Goal: Task Accomplishment & Management: Manage account settings

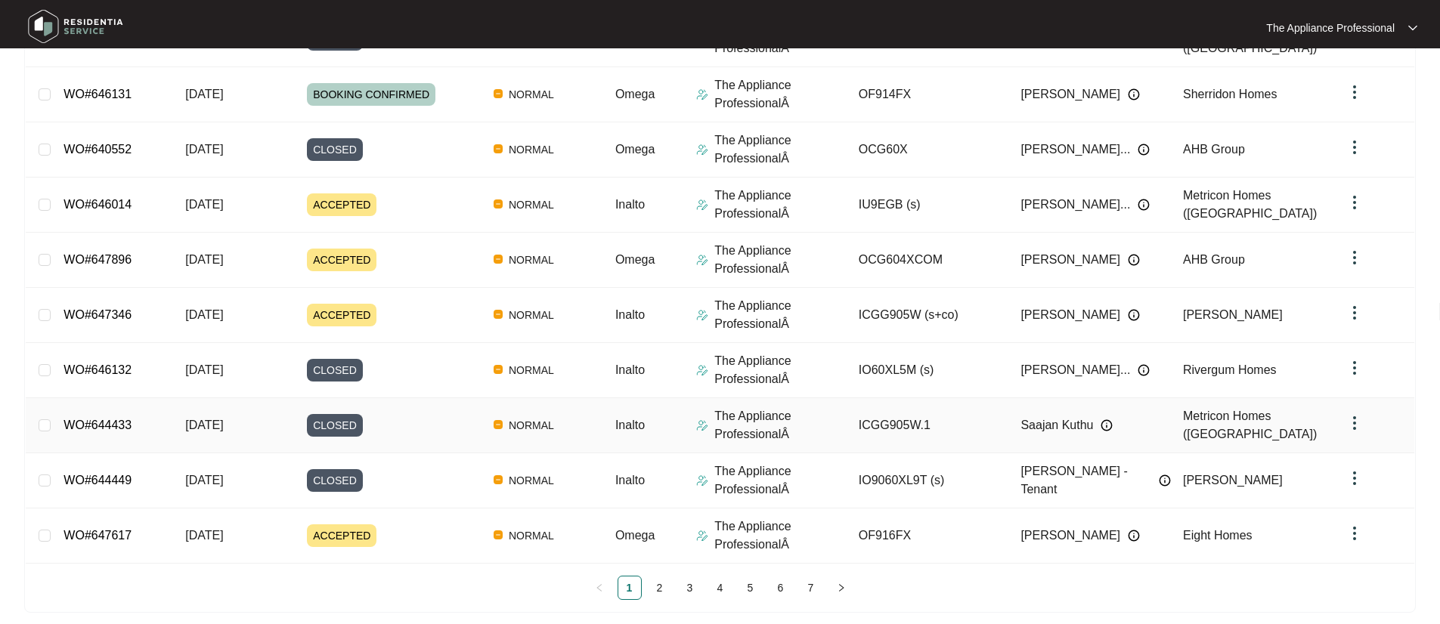
scroll to position [289, 0]
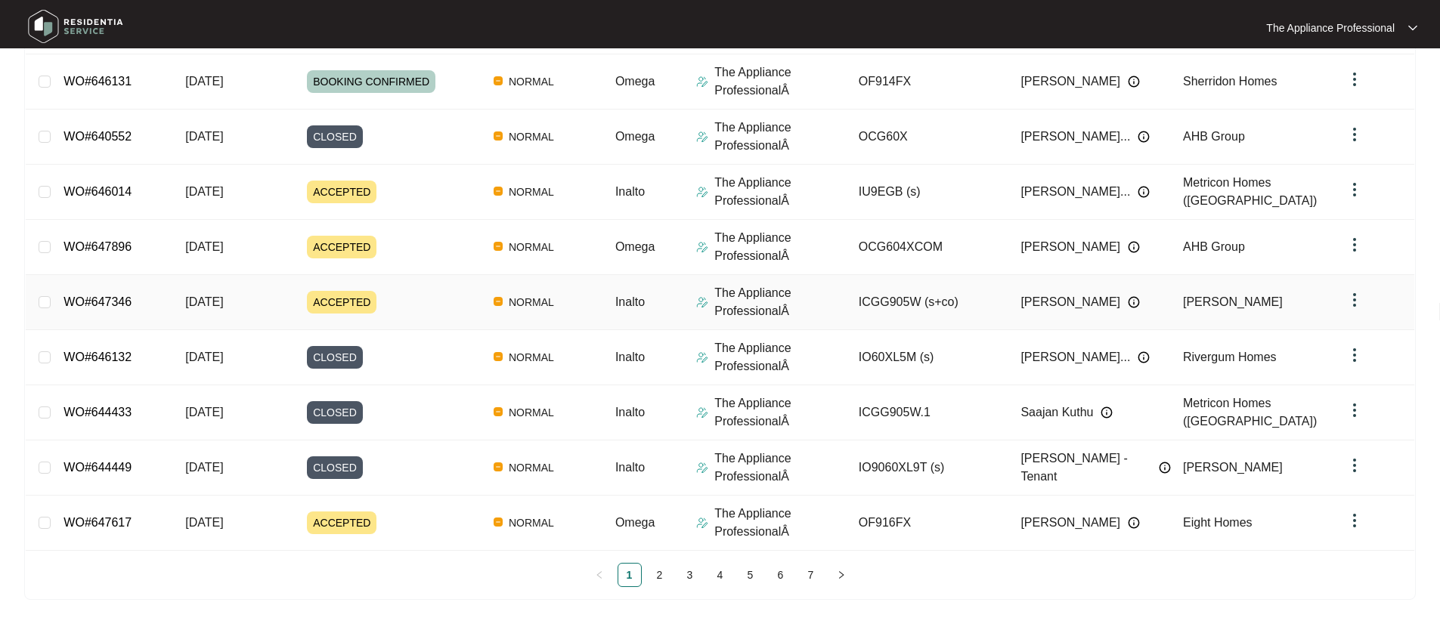
click at [355, 296] on span "ACCEPTED" at bounding box center [342, 302] width 70 height 23
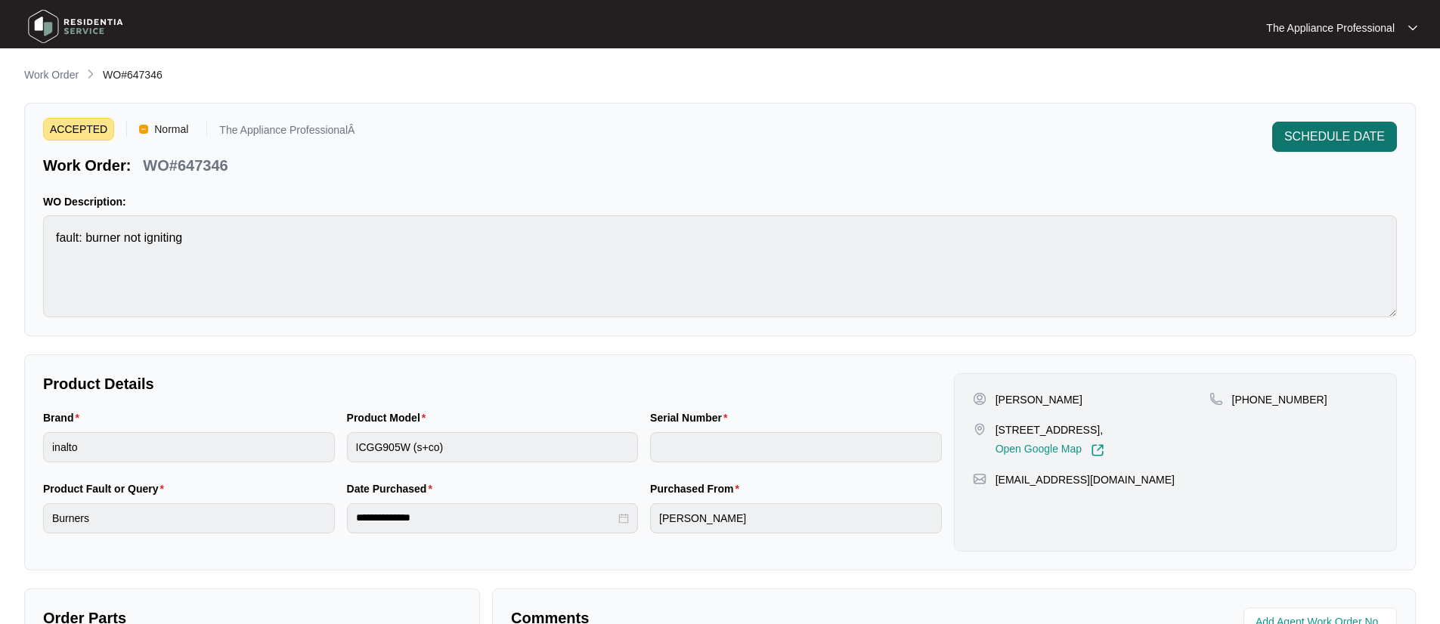
click at [1359, 138] on span "SCHEDULE DATE" at bounding box center [1334, 137] width 101 height 18
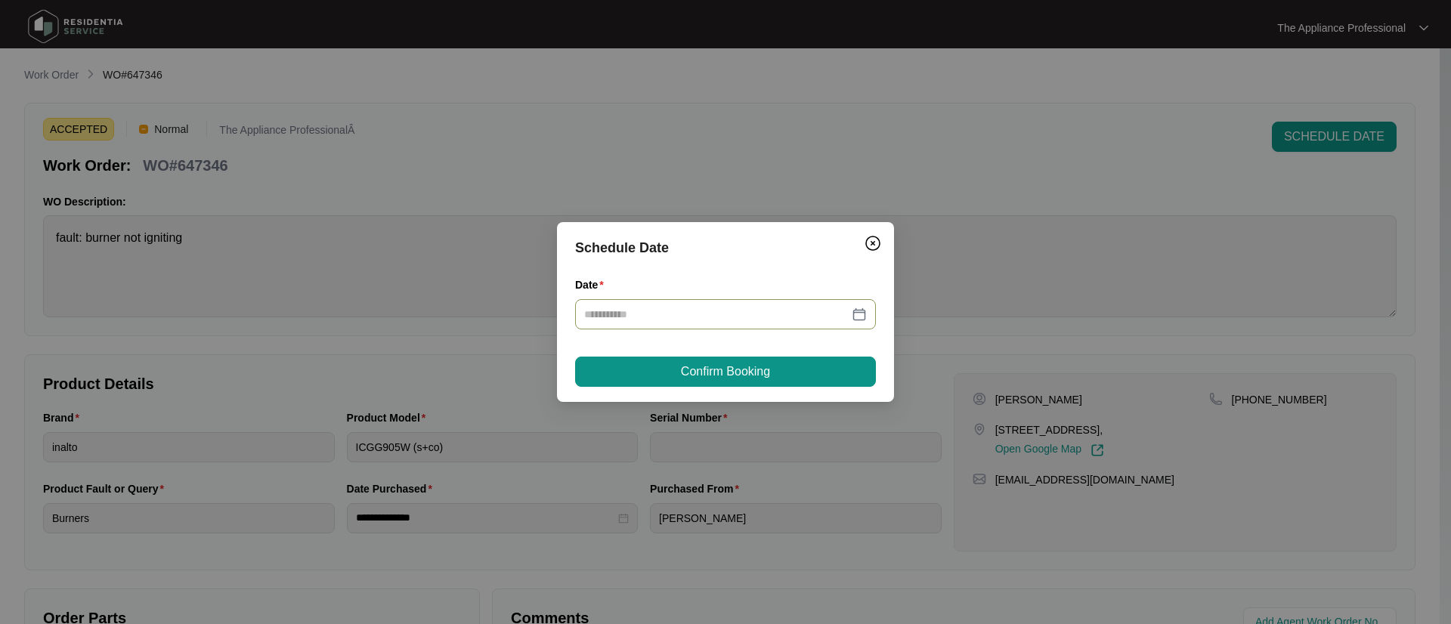
click at [868, 314] on div at bounding box center [725, 314] width 301 height 30
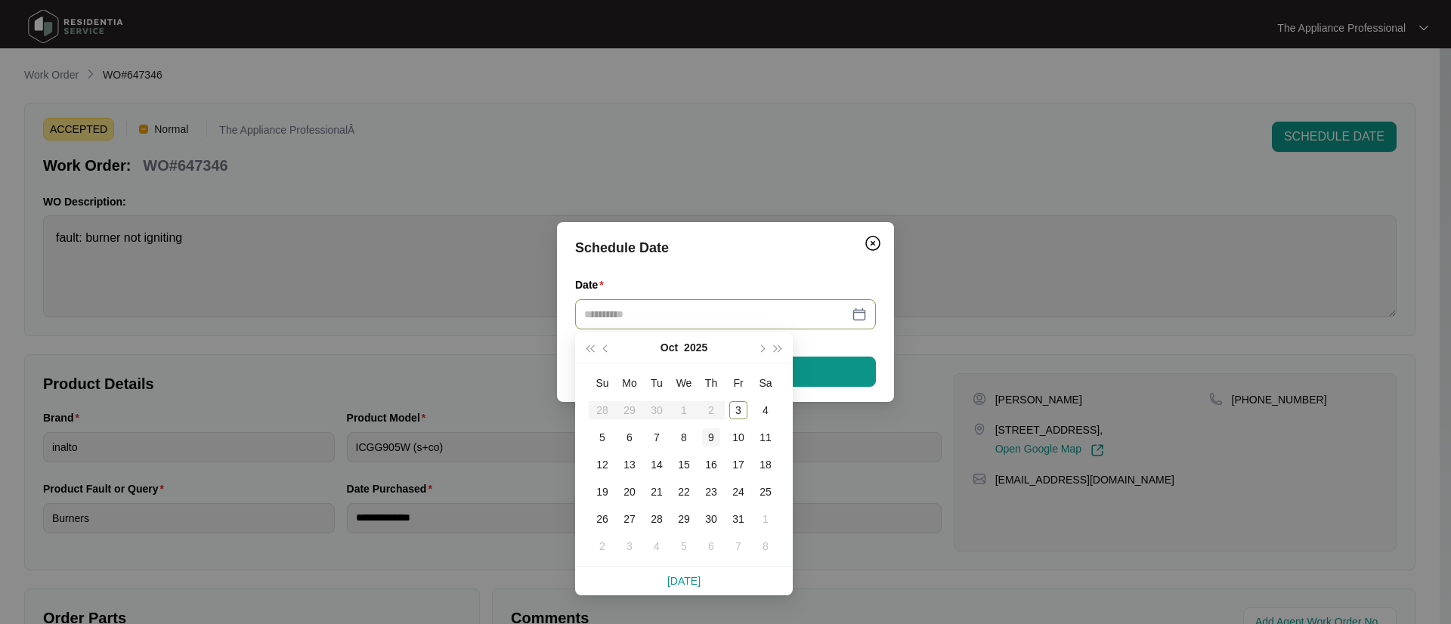
type input "**********"
click at [659, 436] on div "7" at bounding box center [657, 438] width 18 height 18
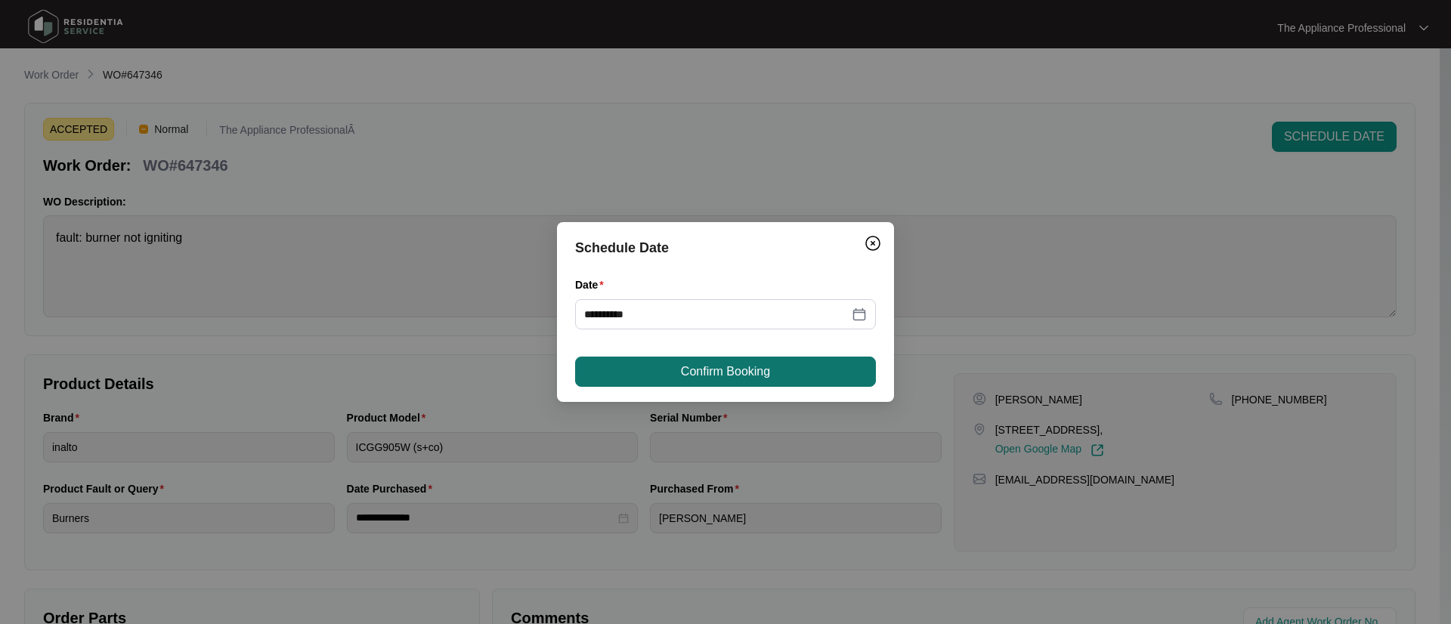
click at [714, 373] on span "Confirm Booking" at bounding box center [725, 372] width 89 height 18
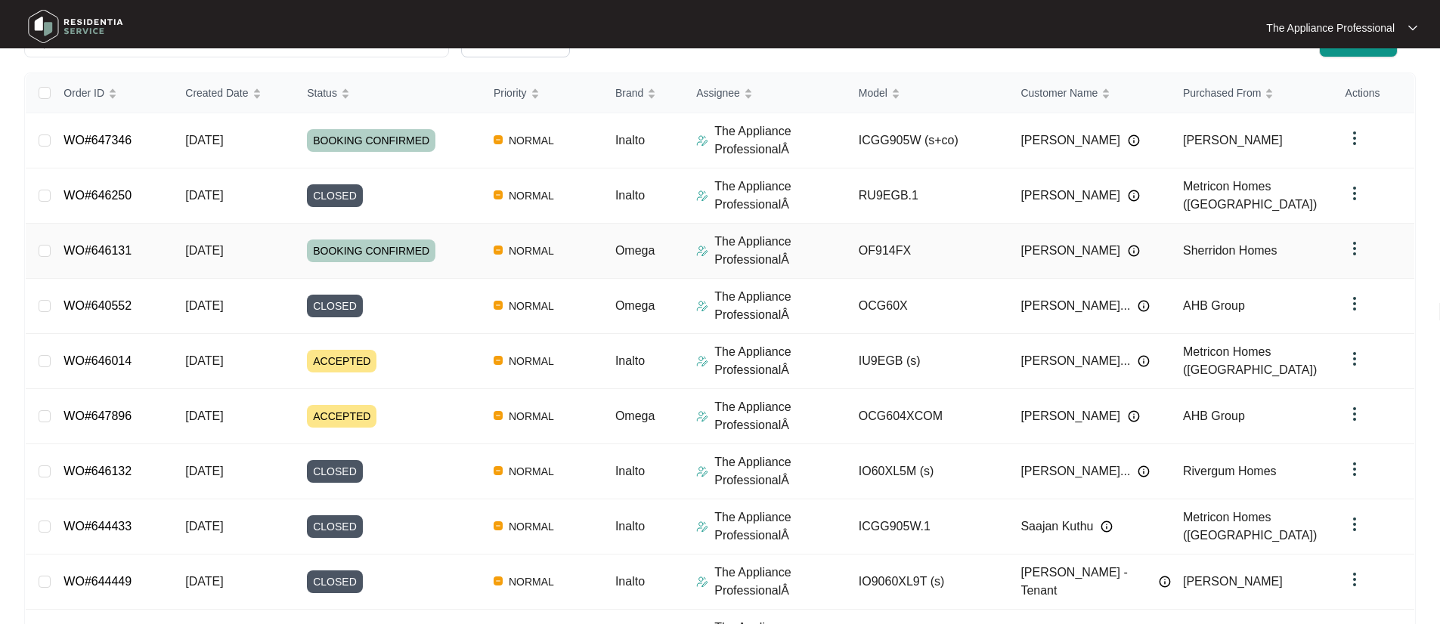
scroll to position [274, 0]
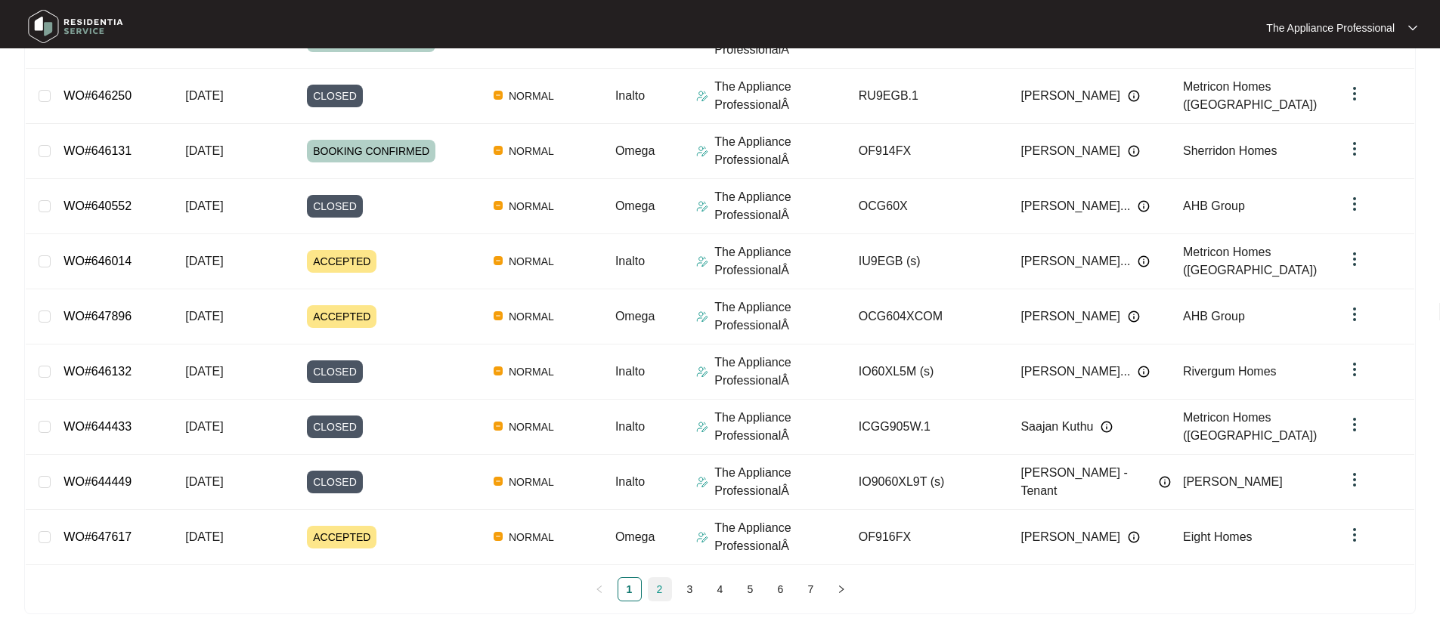
click at [663, 594] on link "2" at bounding box center [660, 589] width 23 height 23
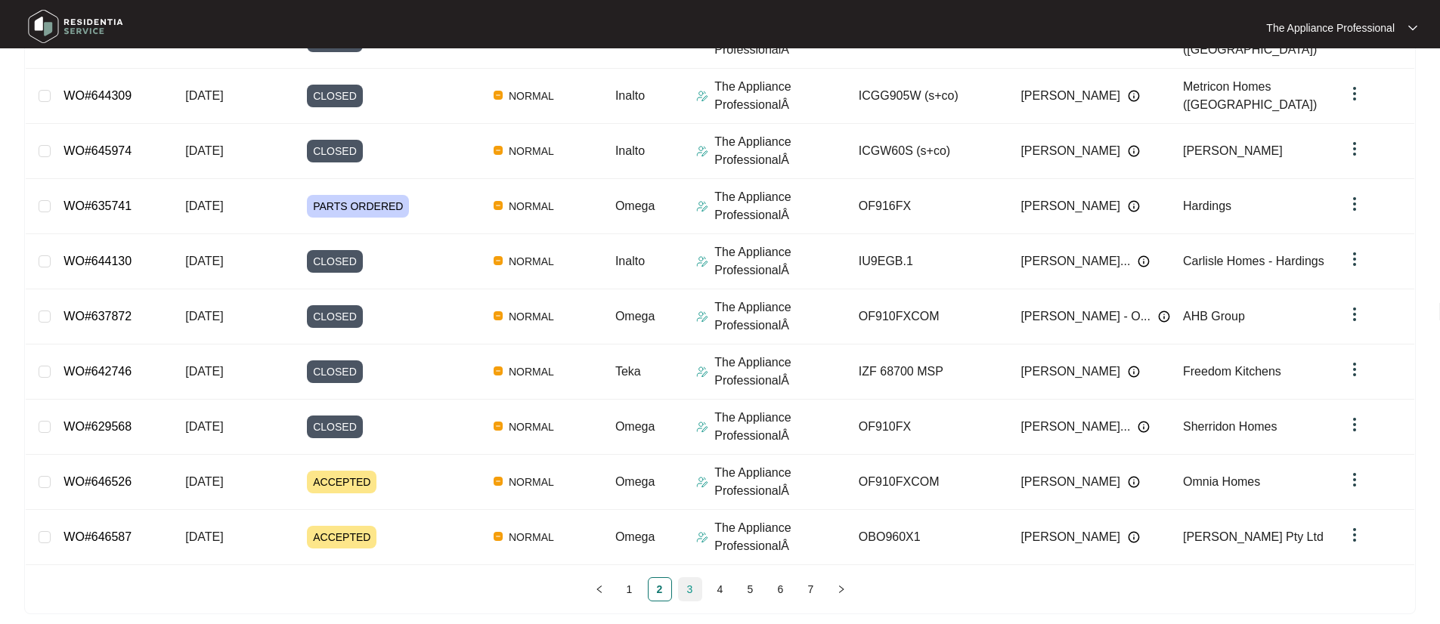
click at [686, 587] on link "3" at bounding box center [690, 589] width 23 height 23
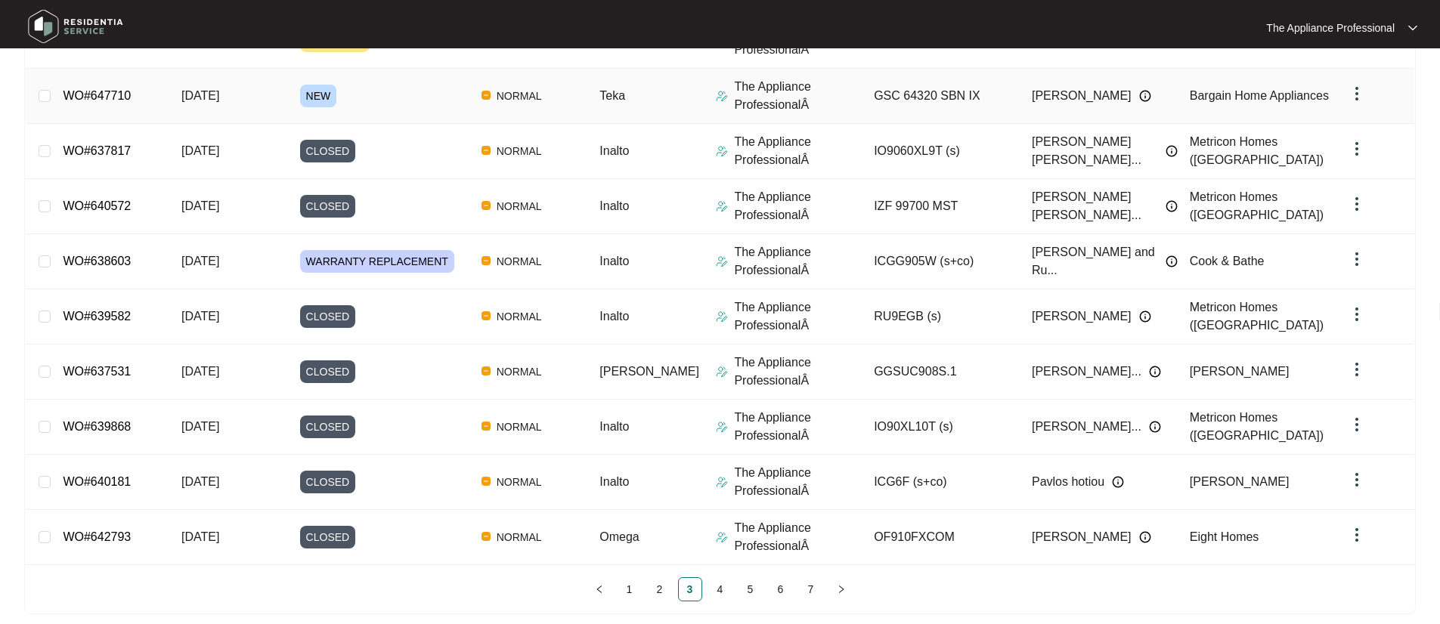
click at [361, 97] on div "NEW" at bounding box center [384, 96] width 169 height 23
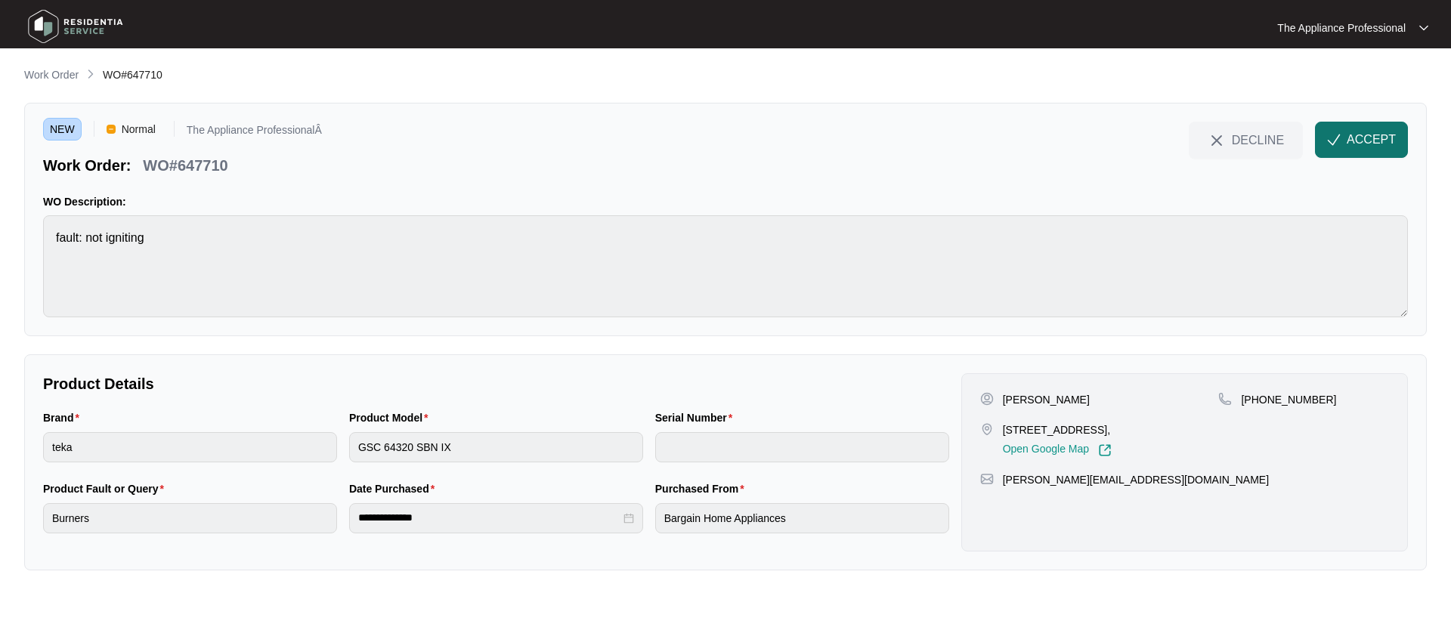
click at [1401, 147] on button "ACCEPT" at bounding box center [1361, 140] width 93 height 36
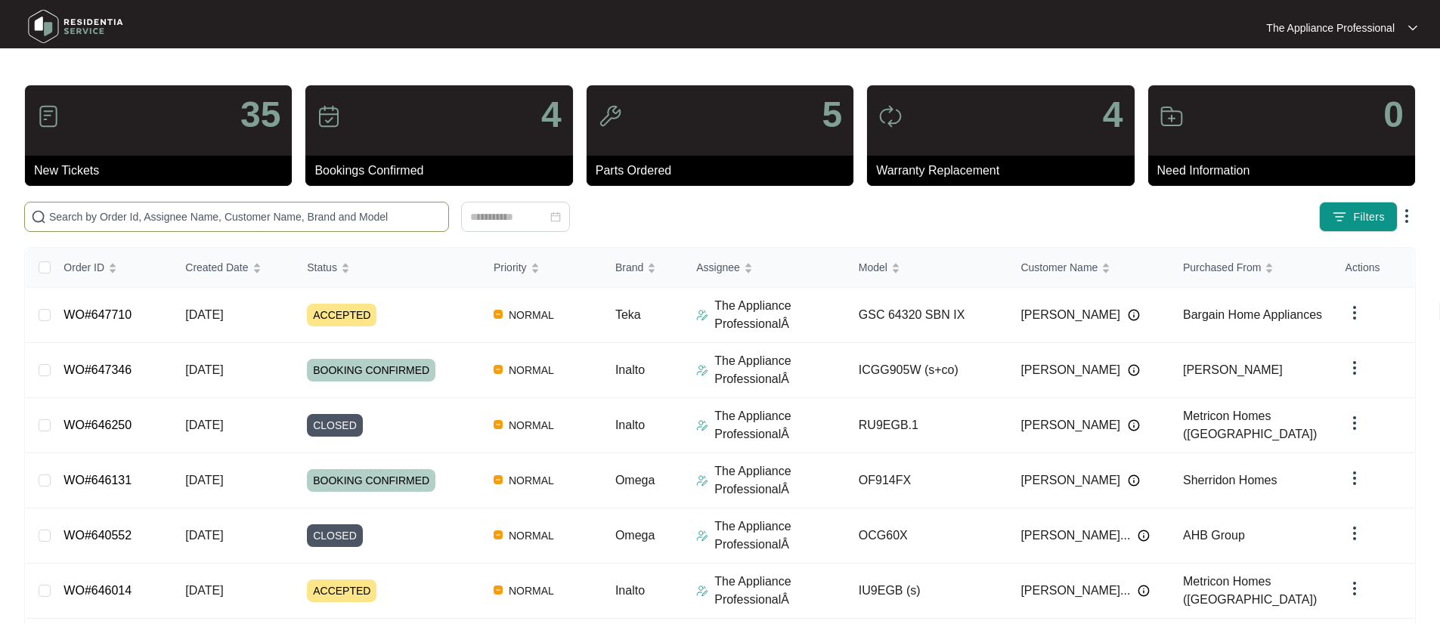
click at [179, 218] on input "text" at bounding box center [245, 217] width 393 height 17
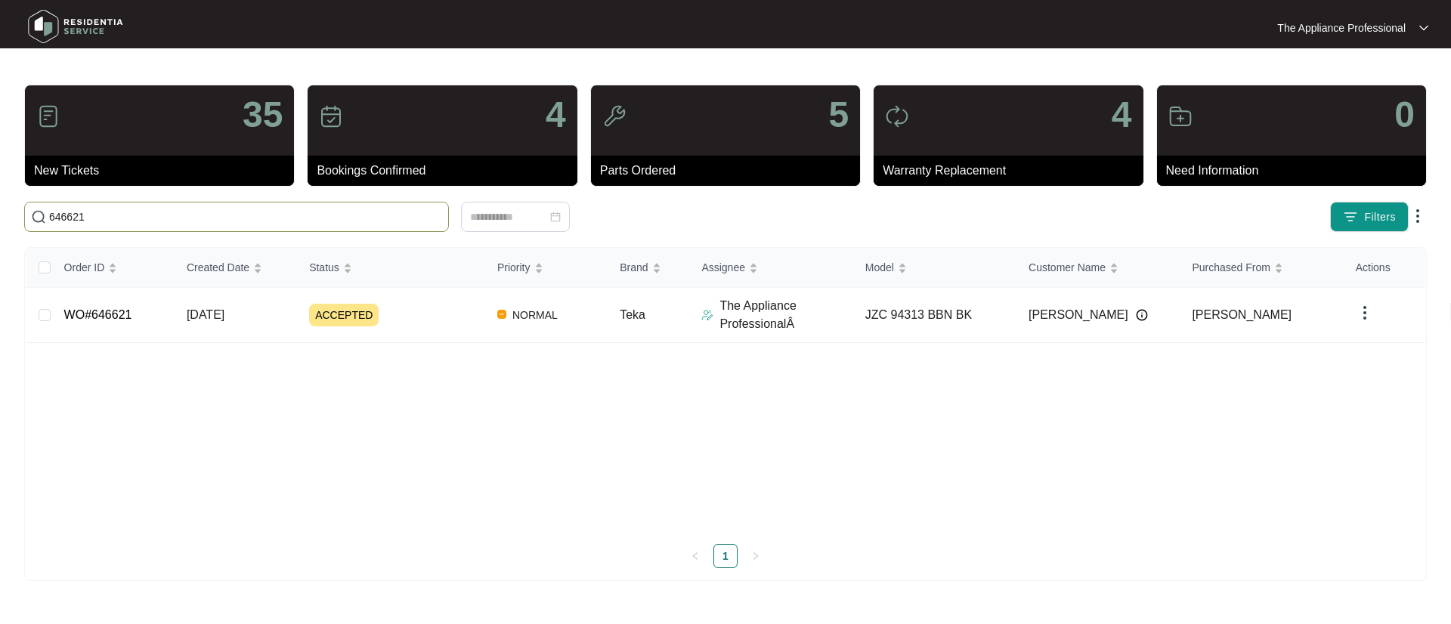
type input "646621"
click at [147, 305] on td "WO#646621" at bounding box center [113, 315] width 122 height 55
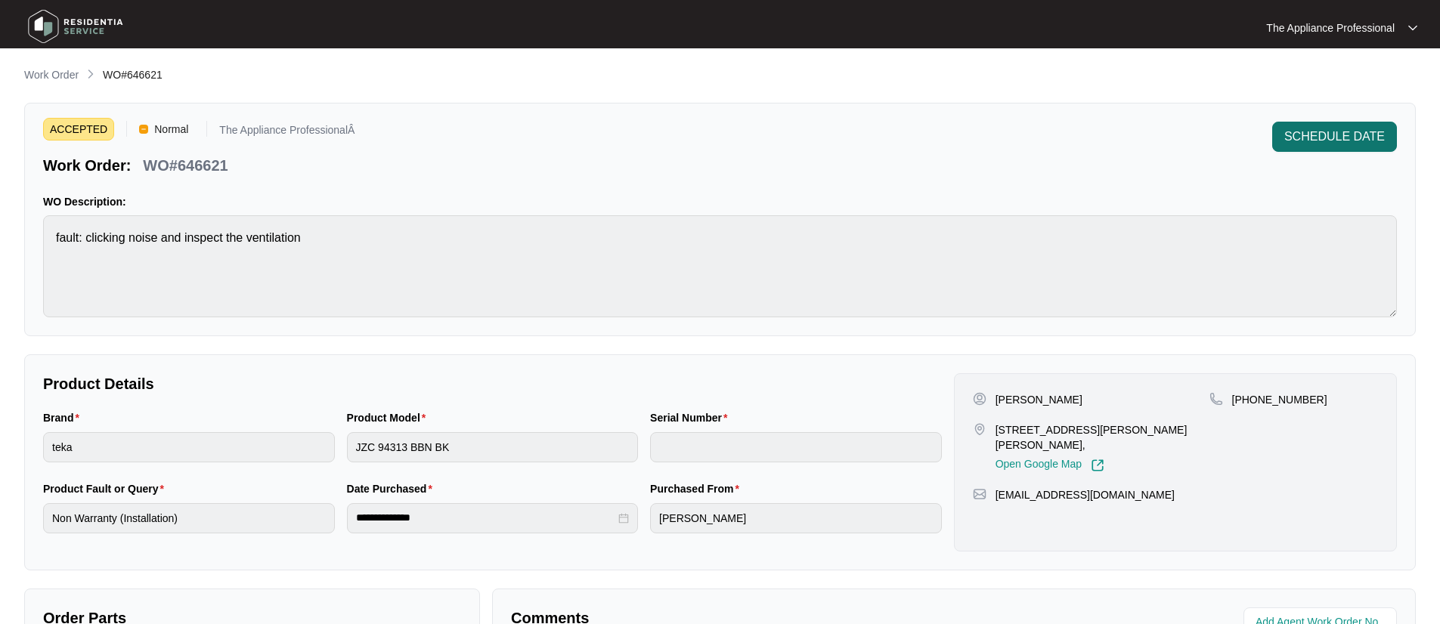
click at [1342, 138] on span "SCHEDULE DATE" at bounding box center [1334, 137] width 101 height 18
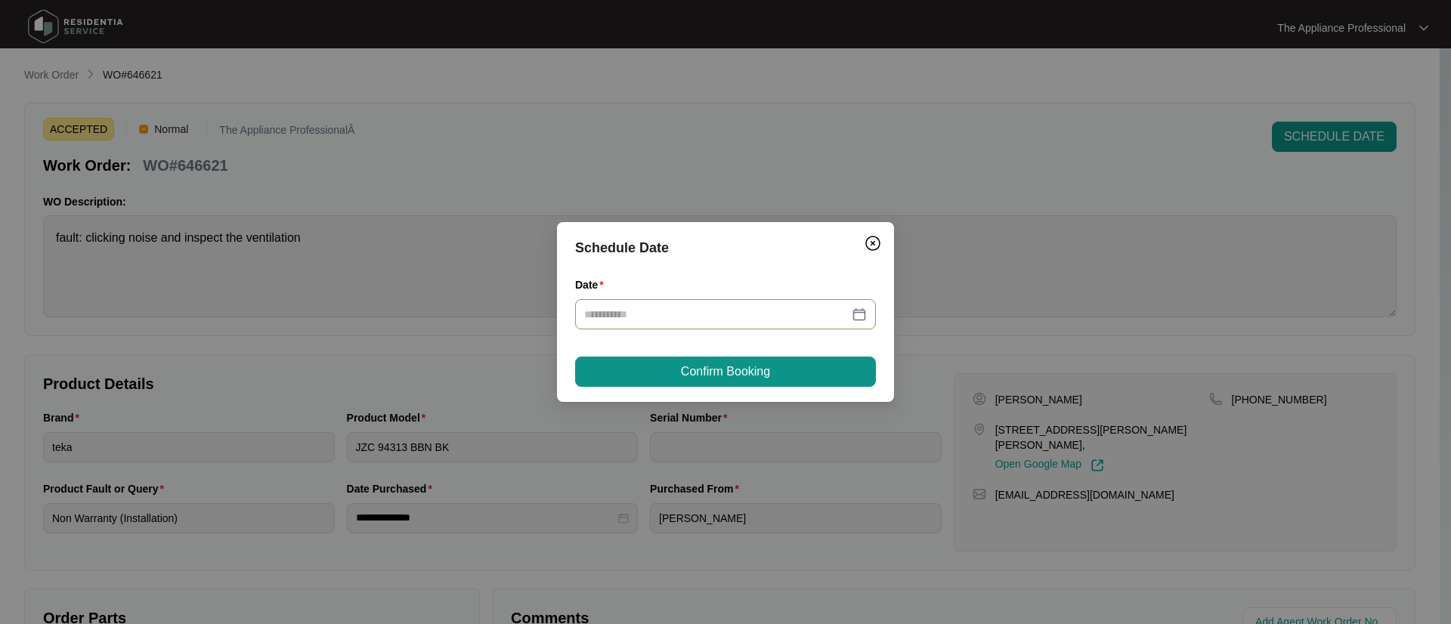
click at [852, 313] on div at bounding box center [725, 314] width 283 height 17
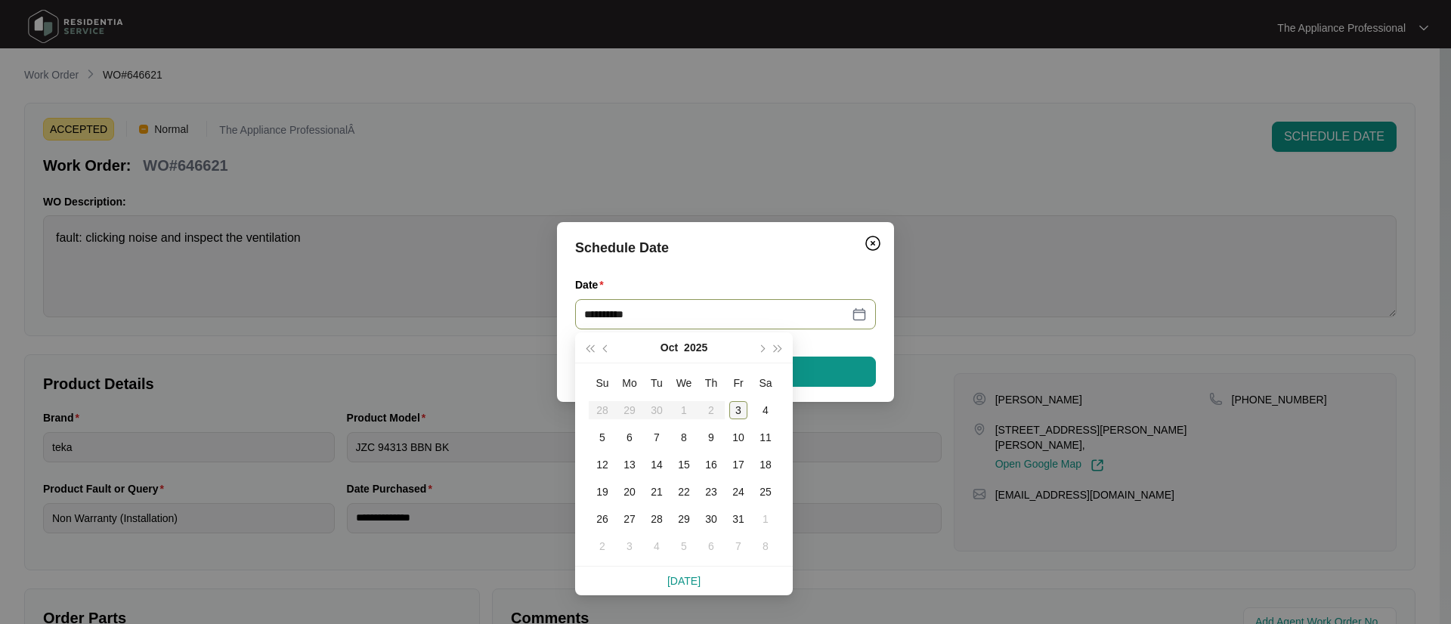
type input "**********"
click at [657, 438] on div "7" at bounding box center [657, 438] width 18 height 18
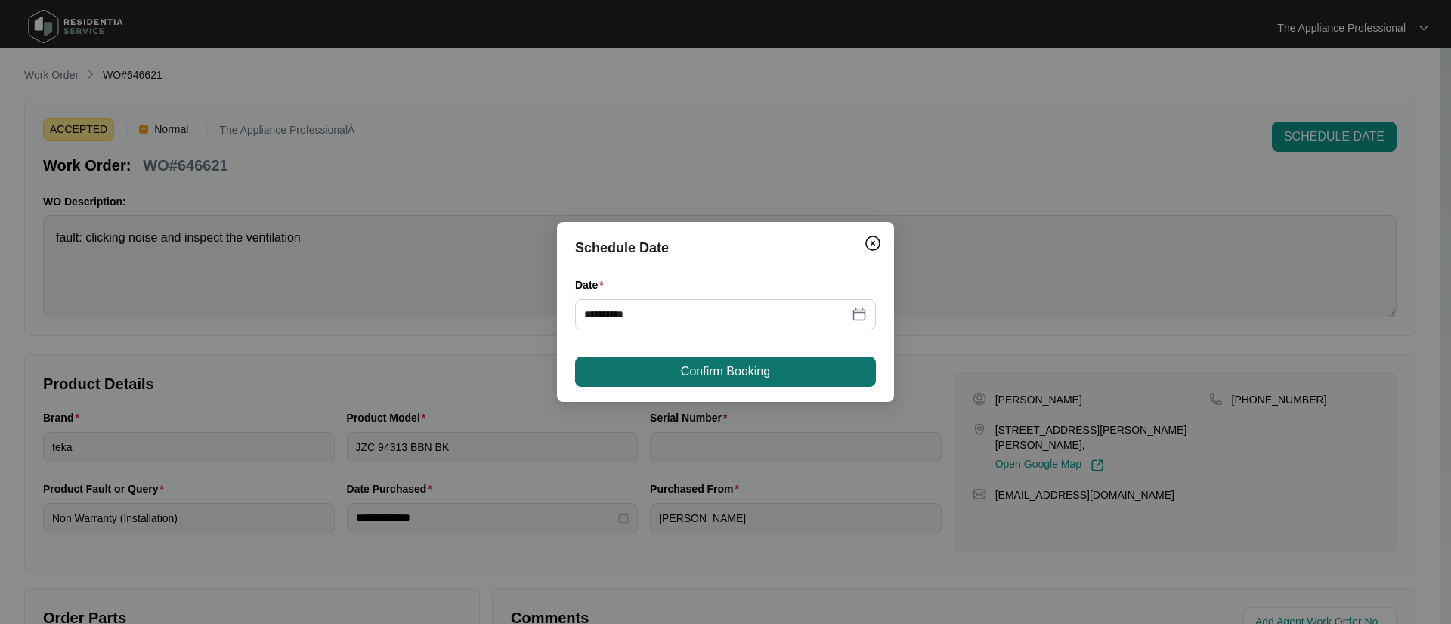
click at [740, 363] on span "Confirm Booking" at bounding box center [725, 372] width 89 height 18
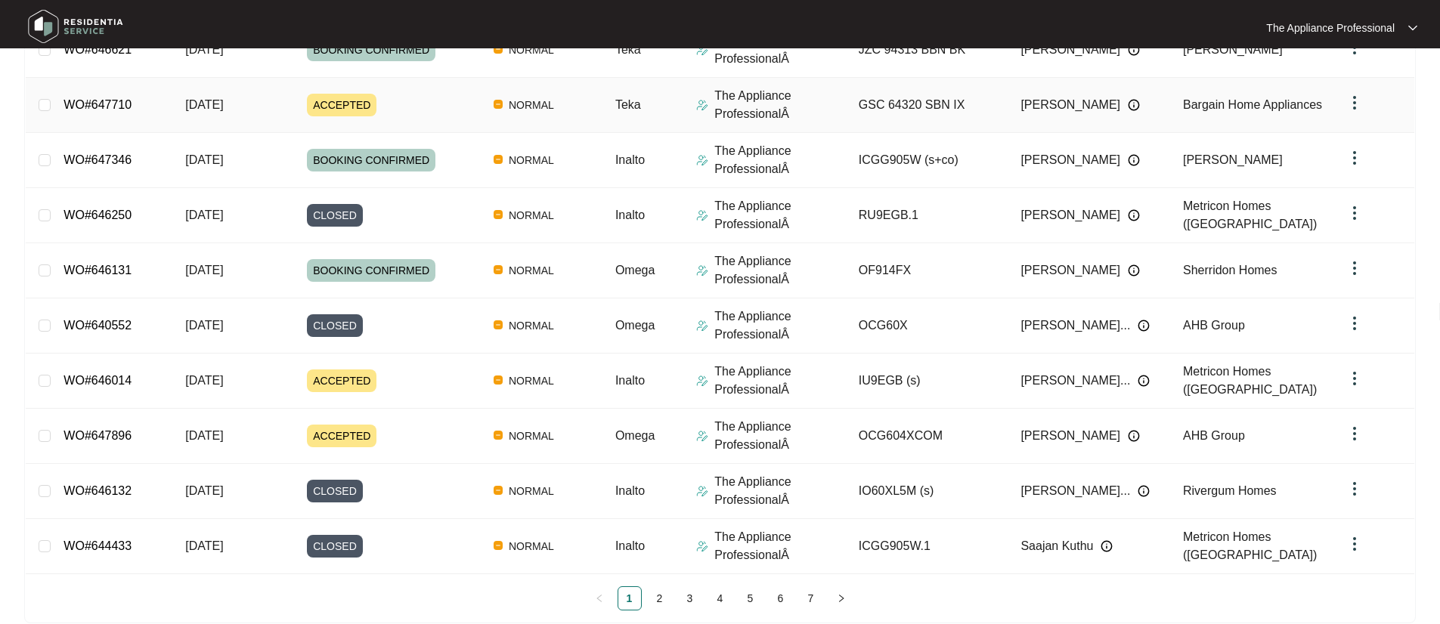
scroll to position [289, 0]
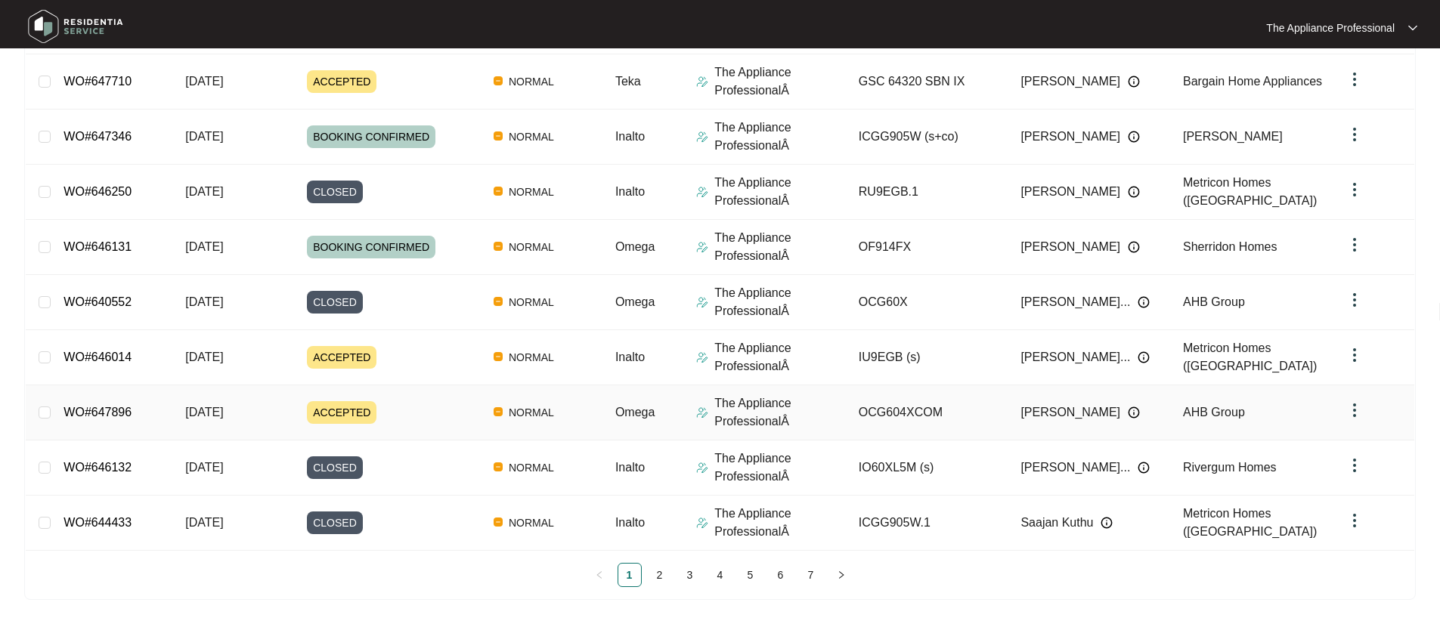
click at [402, 413] on div "ACCEPTED" at bounding box center [394, 412] width 175 height 23
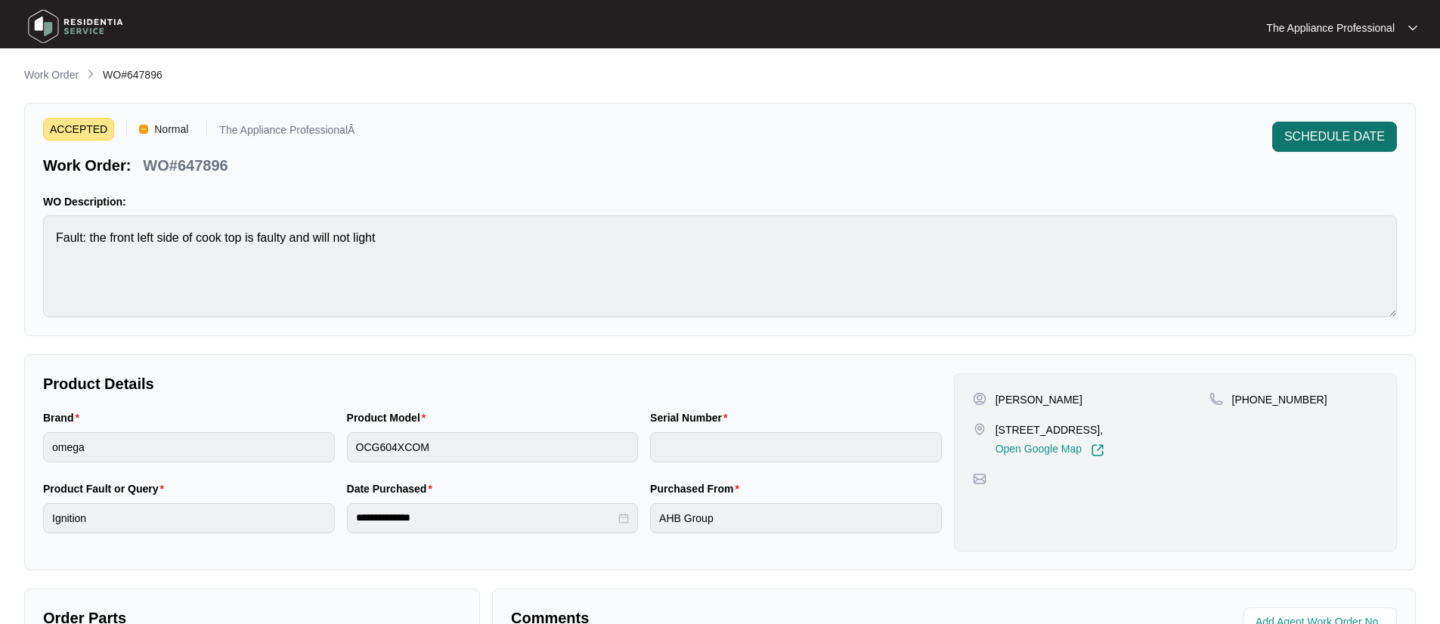
click at [1292, 147] on button "SCHEDULE DATE" at bounding box center [1334, 137] width 125 height 30
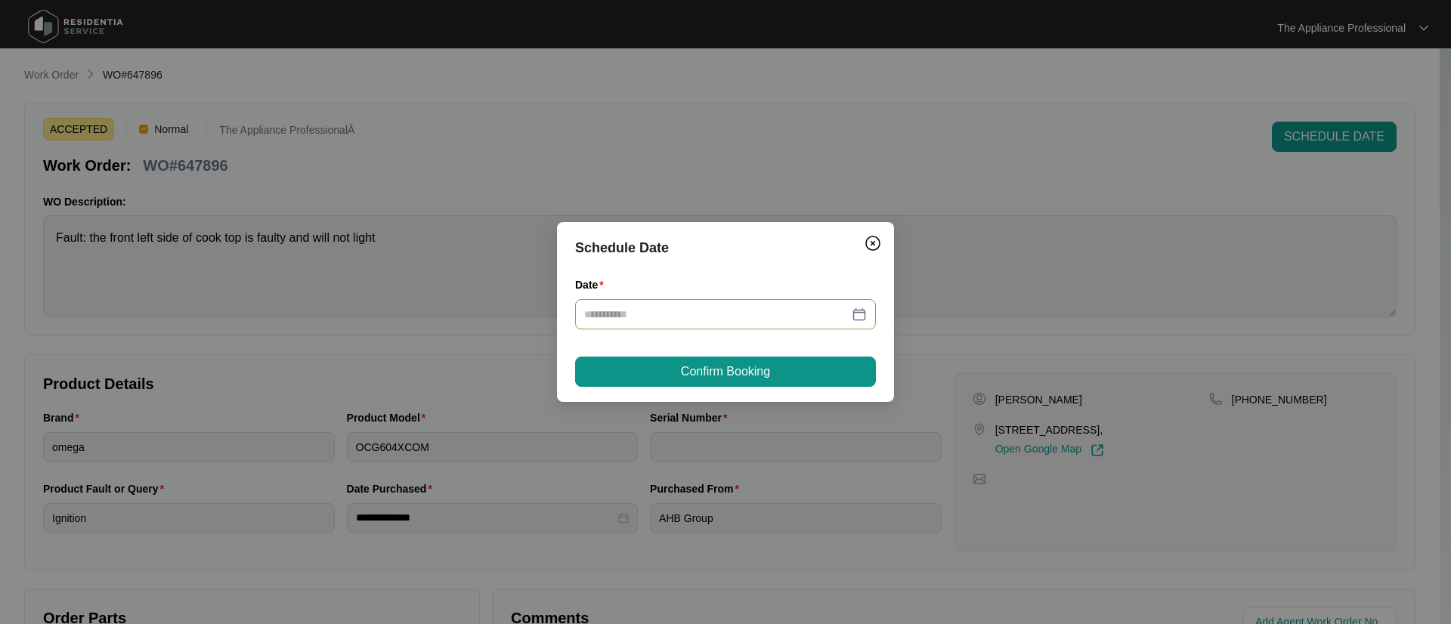
click at [857, 313] on div at bounding box center [725, 314] width 283 height 17
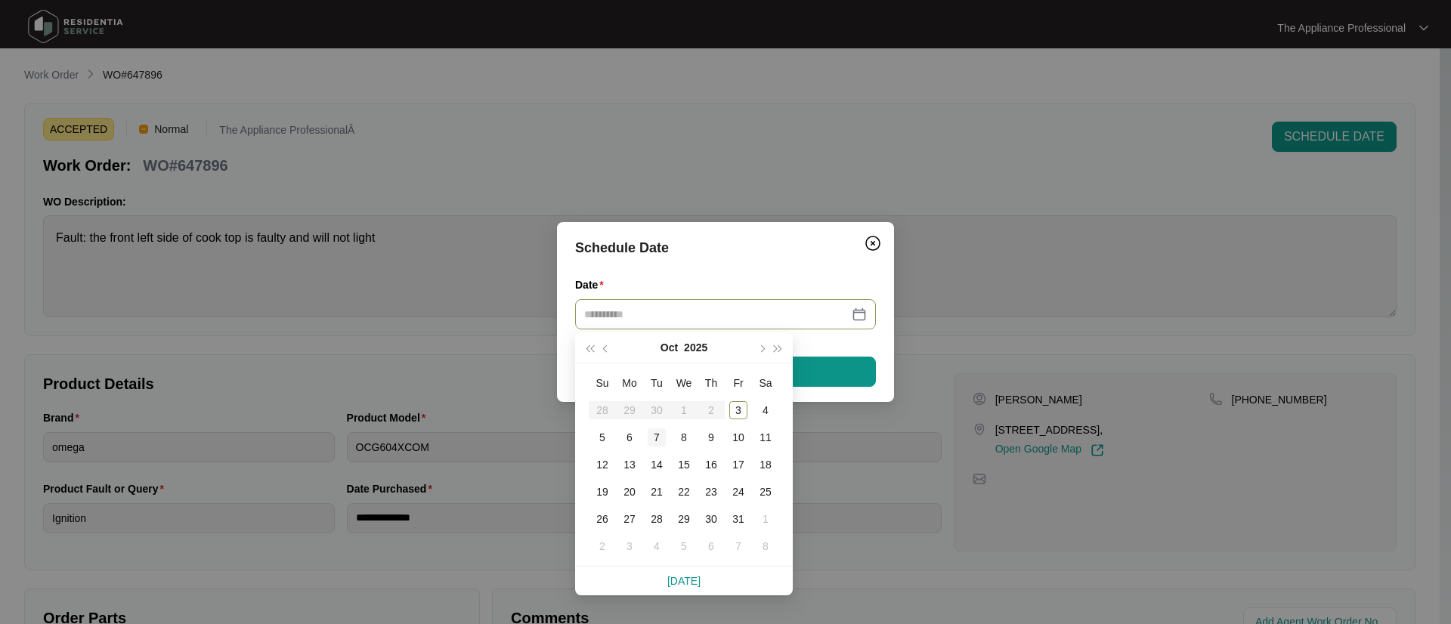
type input "**********"
click at [649, 435] on div "7" at bounding box center [657, 438] width 18 height 18
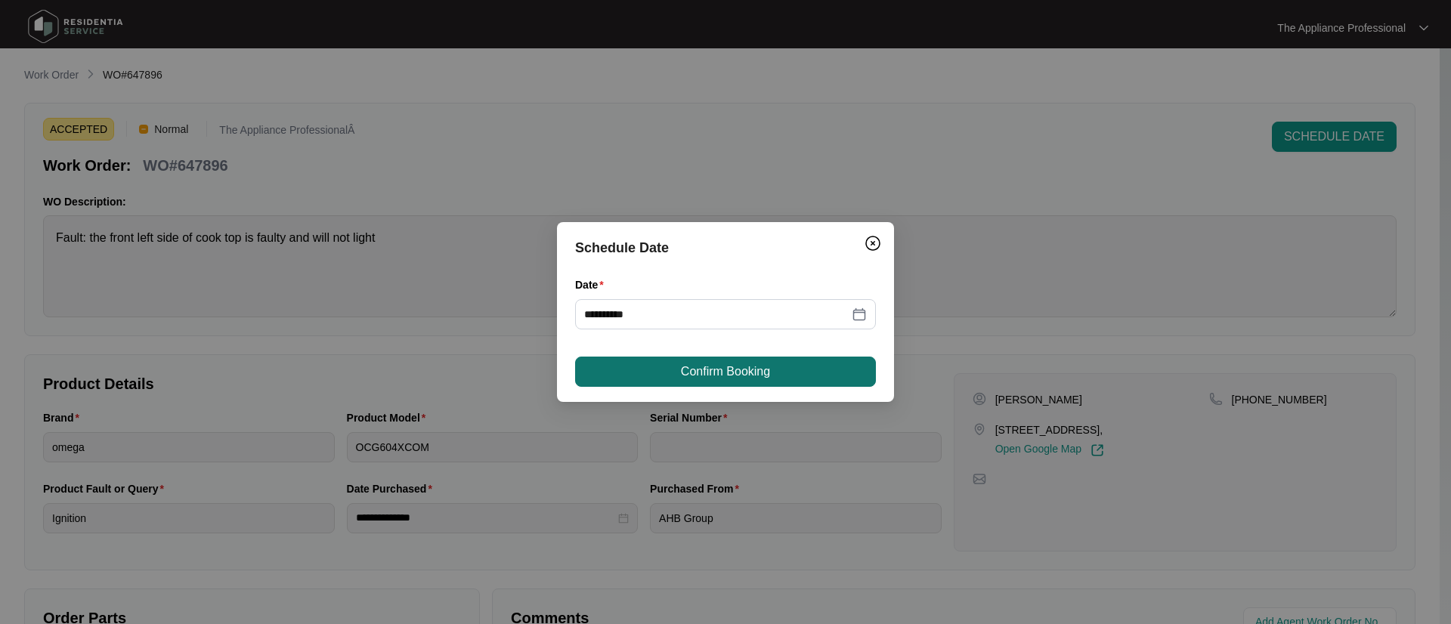
click at [677, 385] on button "Confirm Booking" at bounding box center [725, 372] width 301 height 30
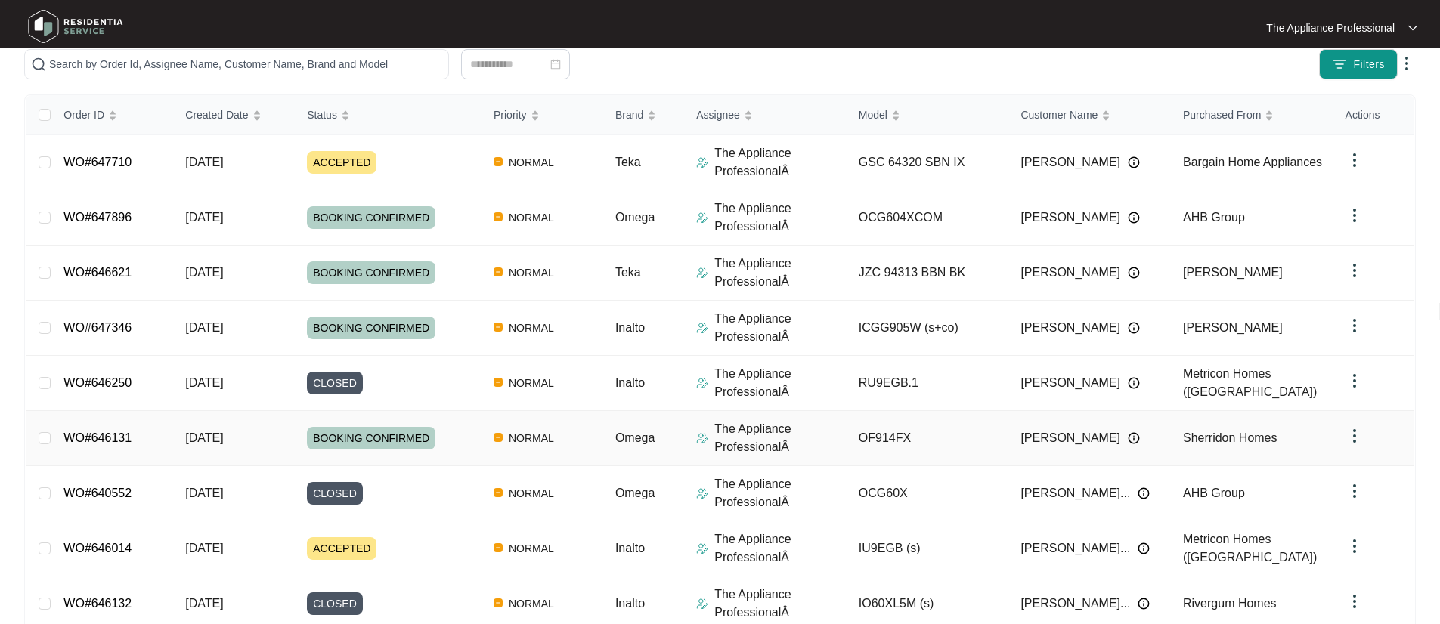
scroll to position [289, 0]
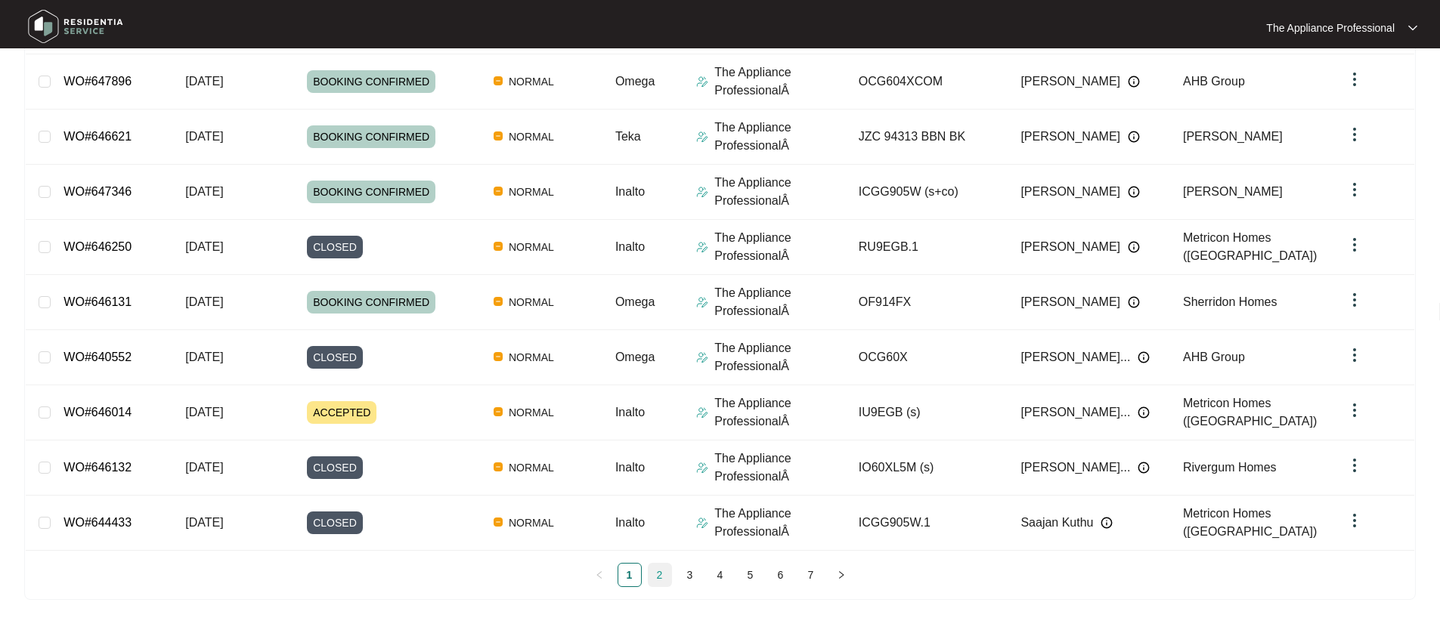
click at [658, 575] on link "2" at bounding box center [660, 575] width 23 height 23
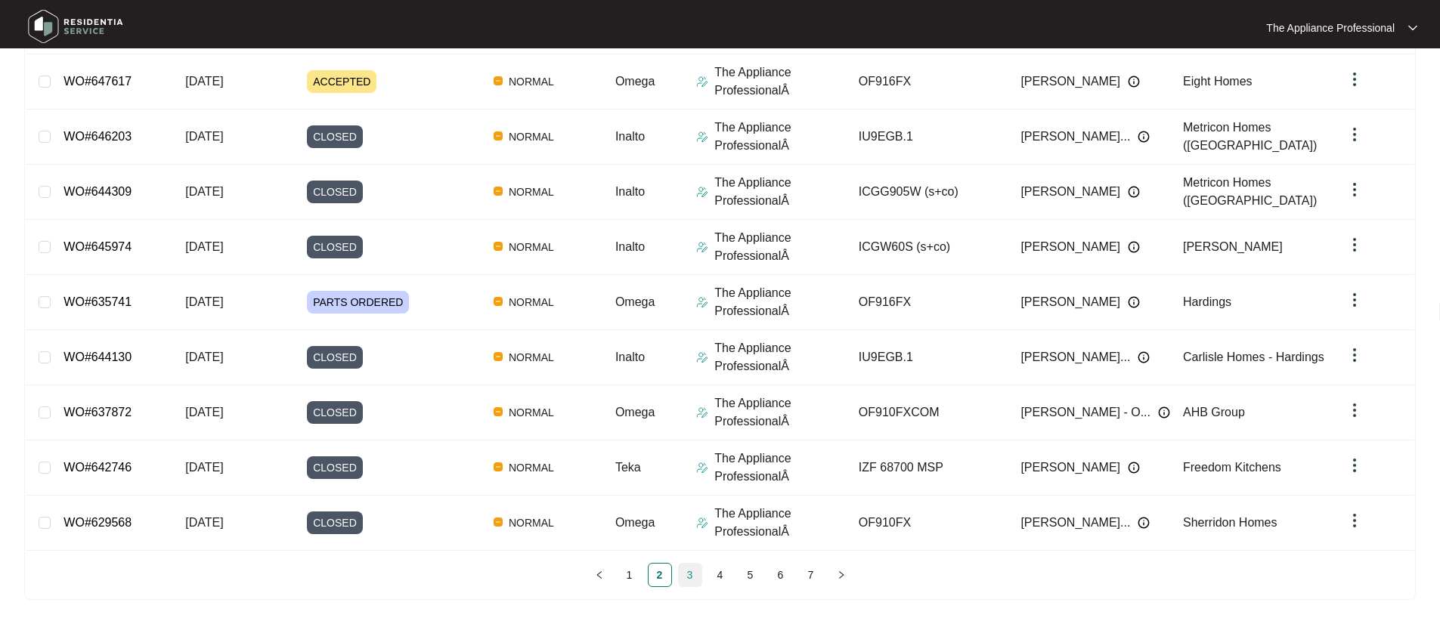
click at [692, 577] on link "3" at bounding box center [690, 575] width 23 height 23
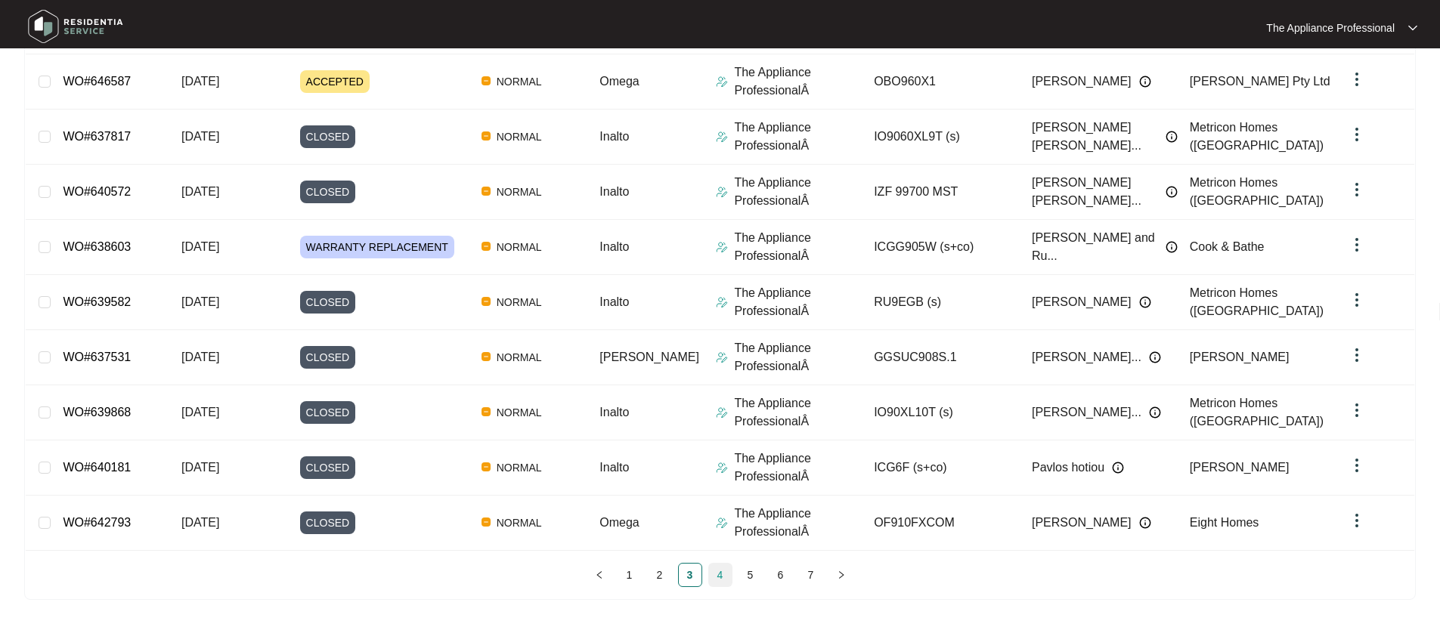
click at [717, 580] on link "4" at bounding box center [720, 575] width 23 height 23
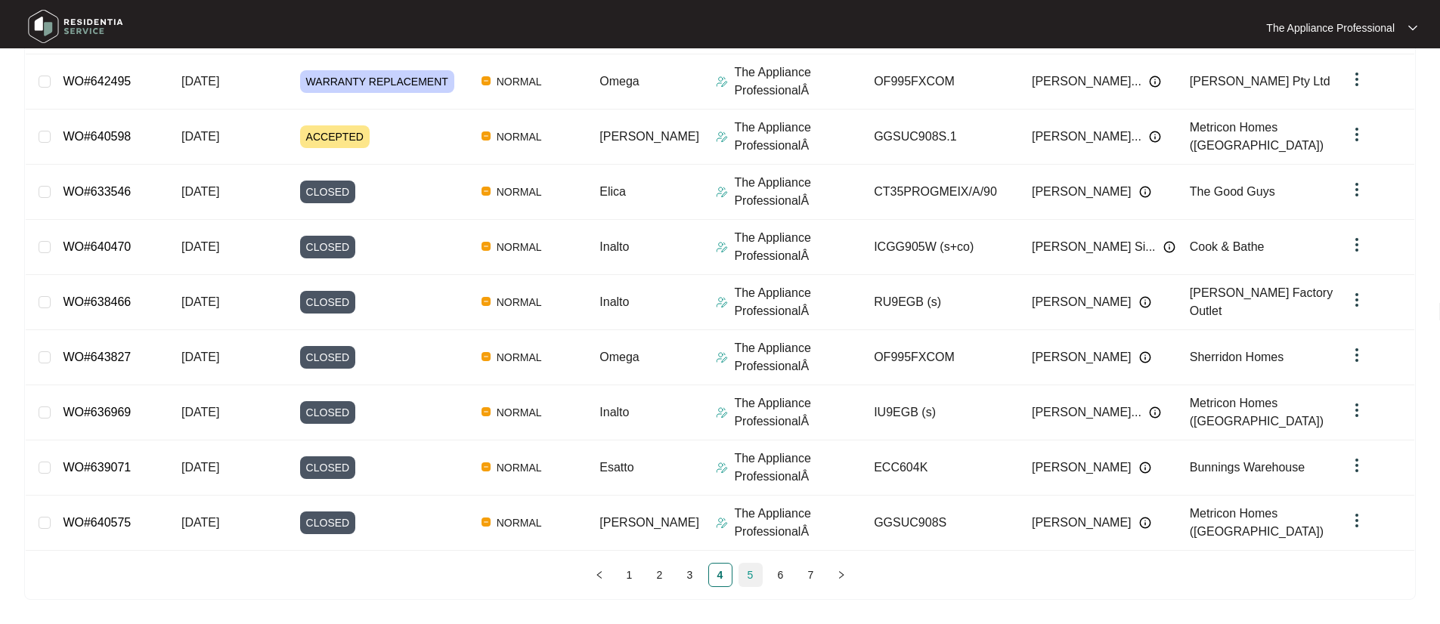
click at [755, 580] on link "5" at bounding box center [750, 575] width 23 height 23
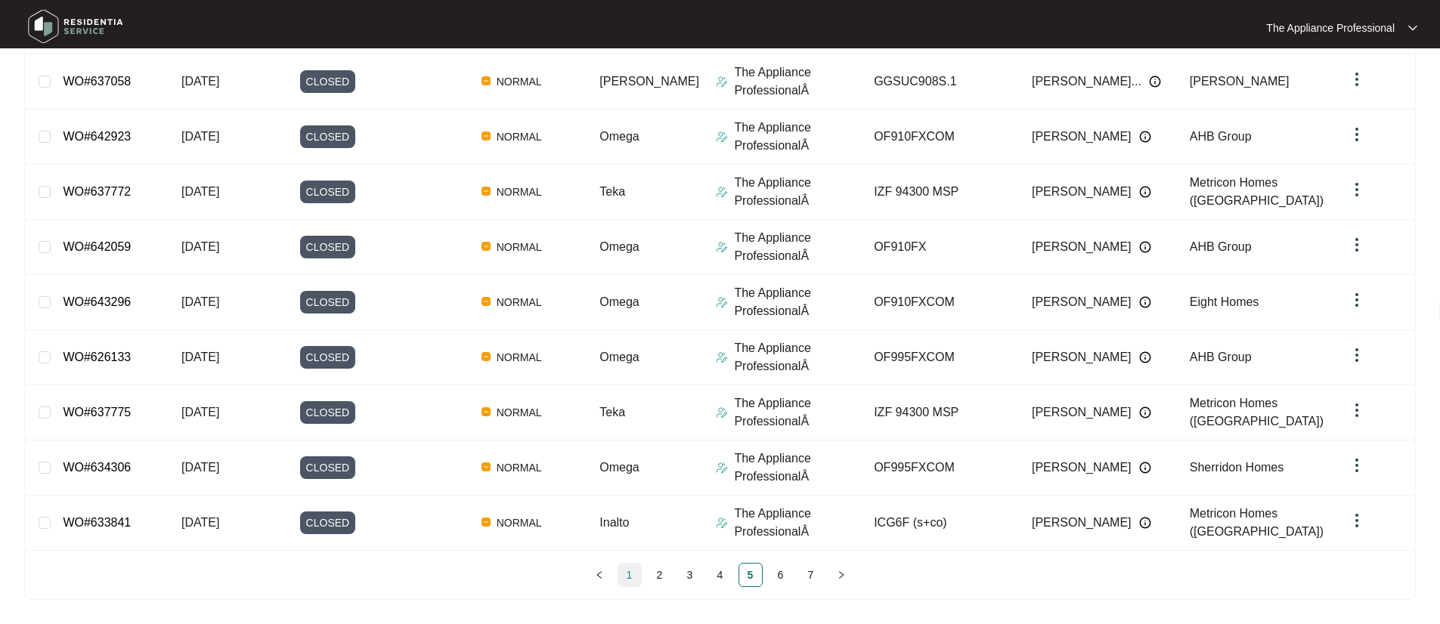
click at [628, 577] on link "1" at bounding box center [629, 575] width 23 height 23
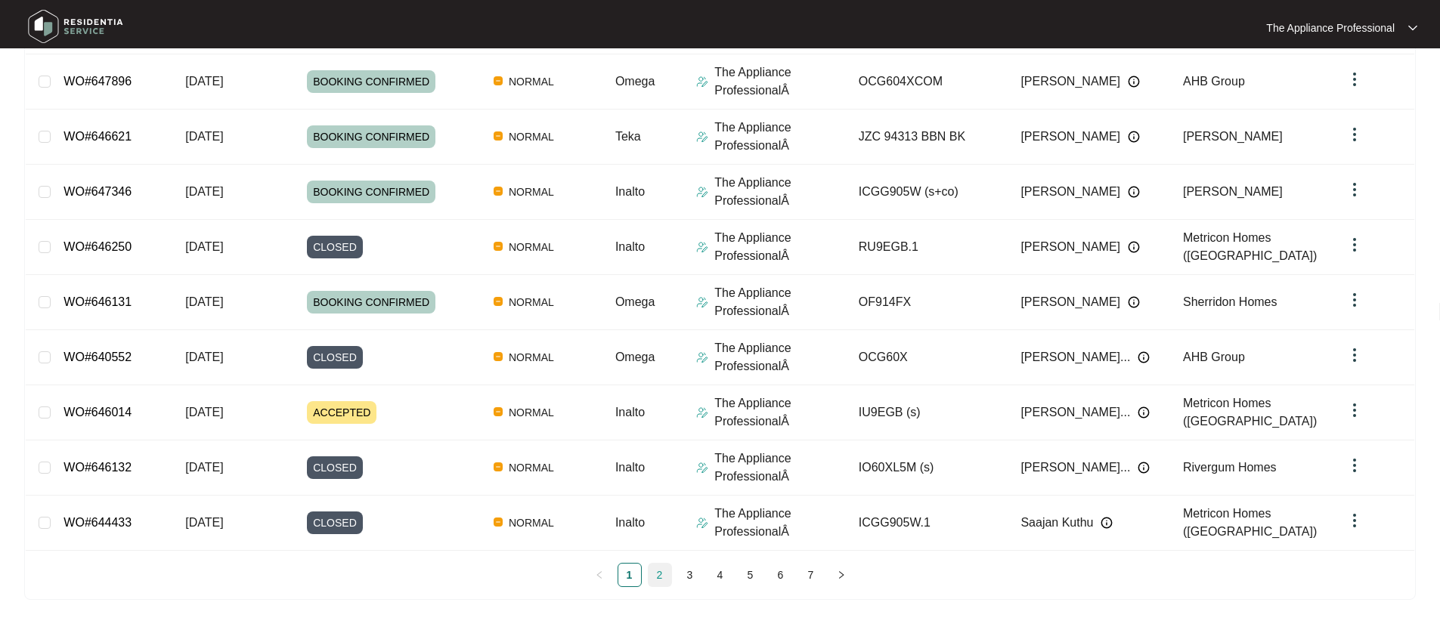
click at [657, 576] on link "2" at bounding box center [660, 575] width 23 height 23
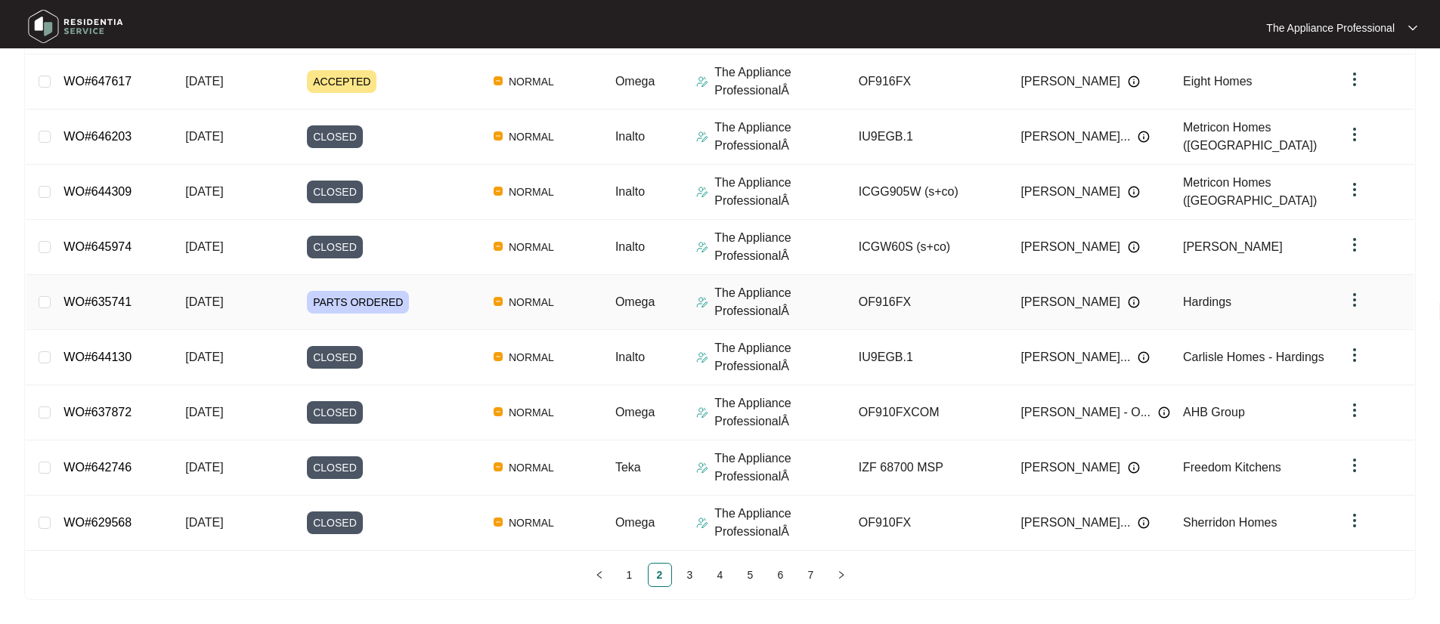
click at [540, 307] on span "NORMAL" at bounding box center [531, 302] width 57 height 18
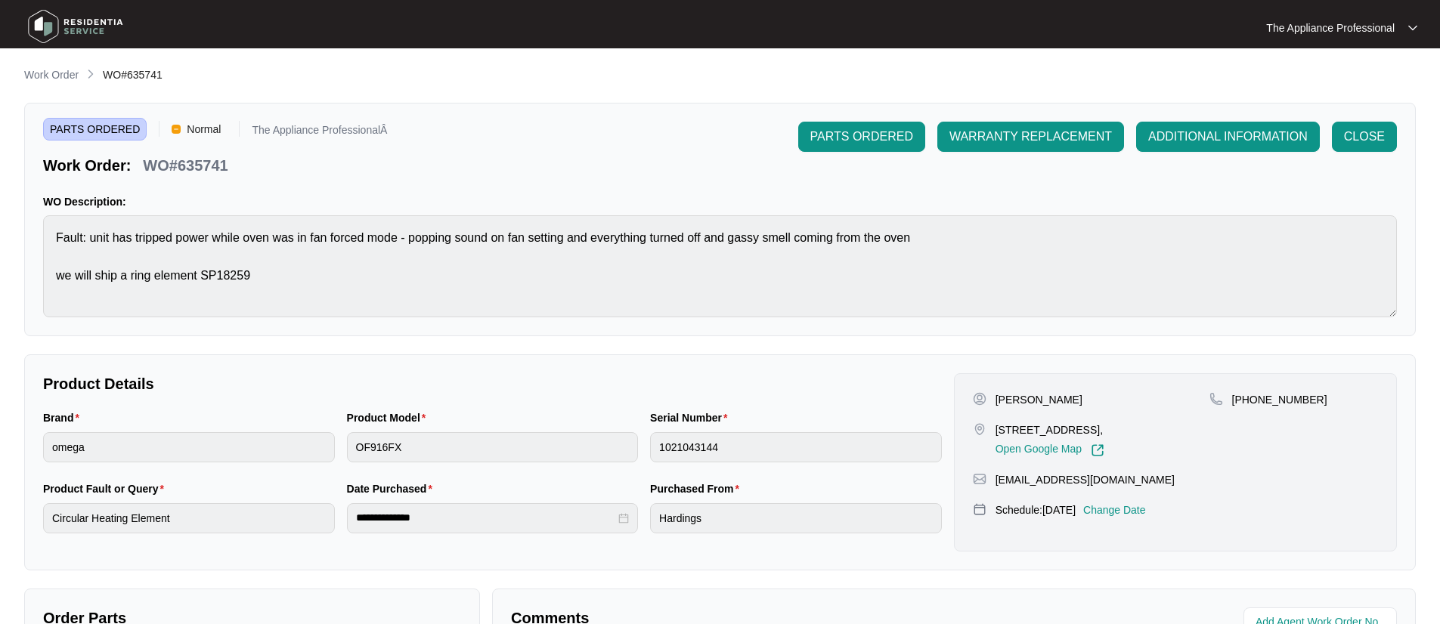
click at [1146, 509] on p "Change Date" at bounding box center [1114, 510] width 63 height 15
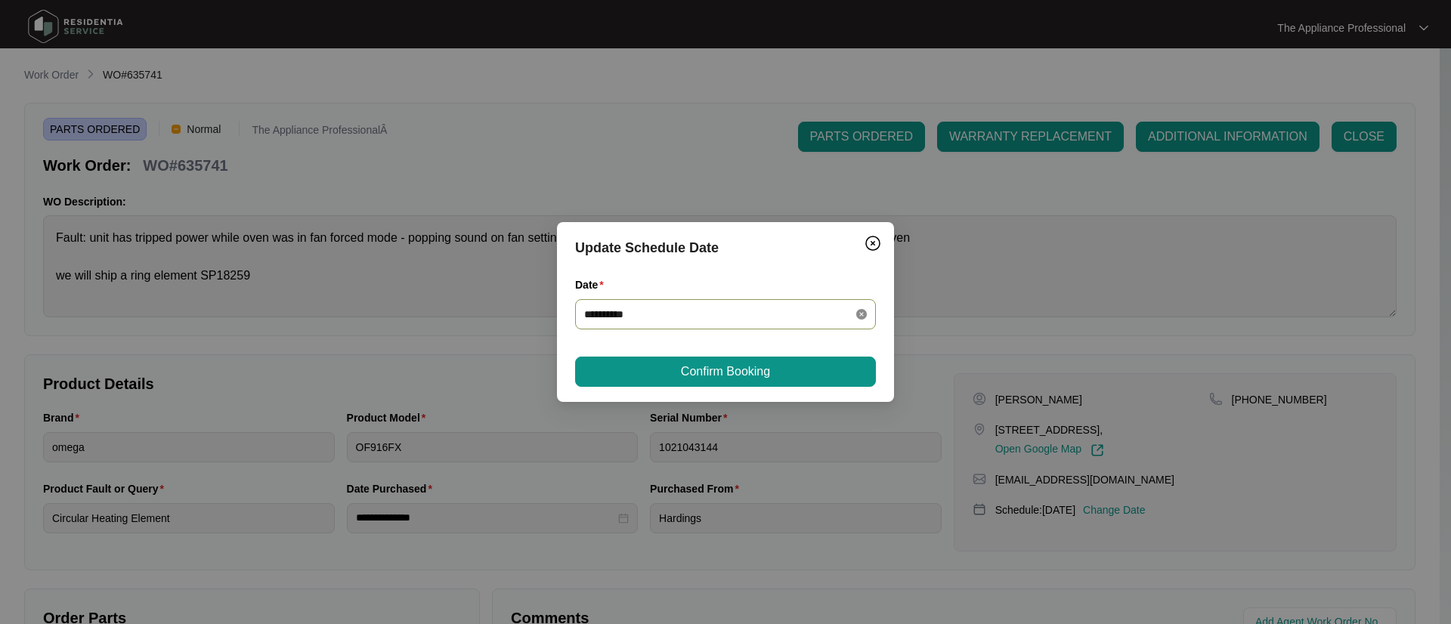
click at [864, 314] on icon "close-circle" at bounding box center [861, 314] width 11 height 11
click at [855, 314] on div at bounding box center [725, 314] width 283 height 17
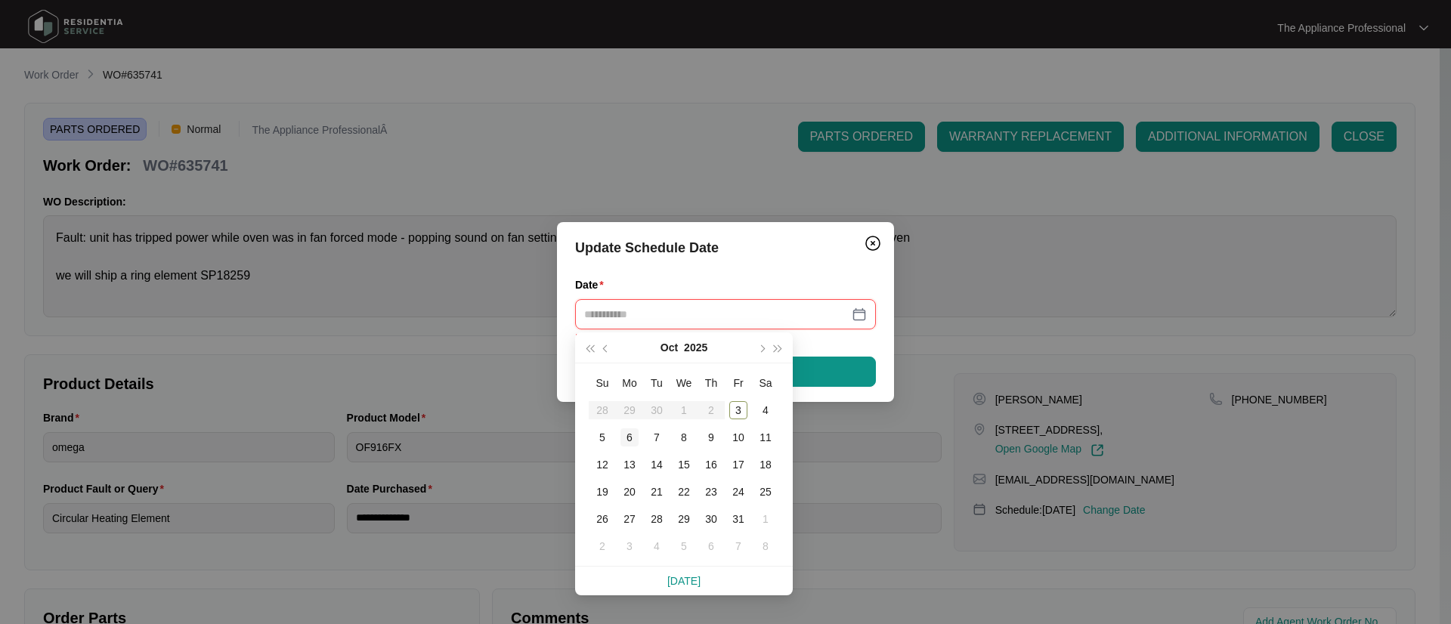
type input "**********"
click at [624, 436] on div "6" at bounding box center [630, 438] width 18 height 18
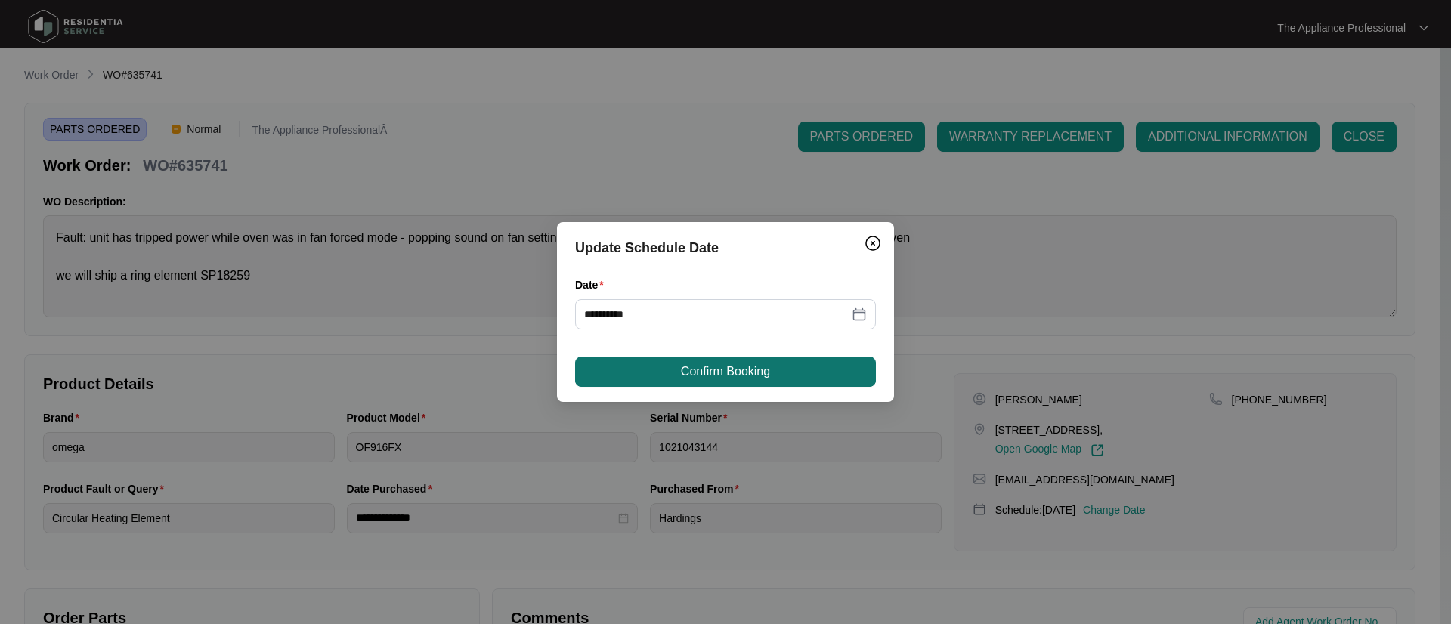
click at [742, 373] on span "Confirm Booking" at bounding box center [725, 372] width 89 height 18
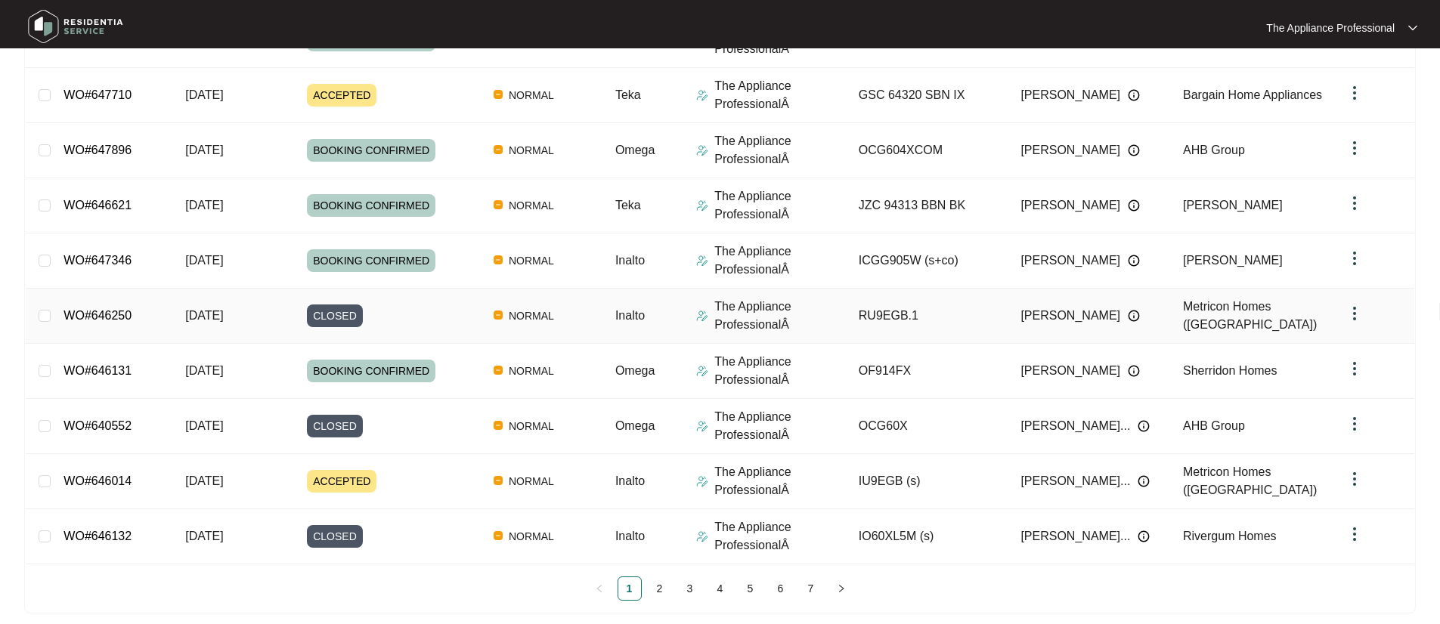
scroll to position [289, 0]
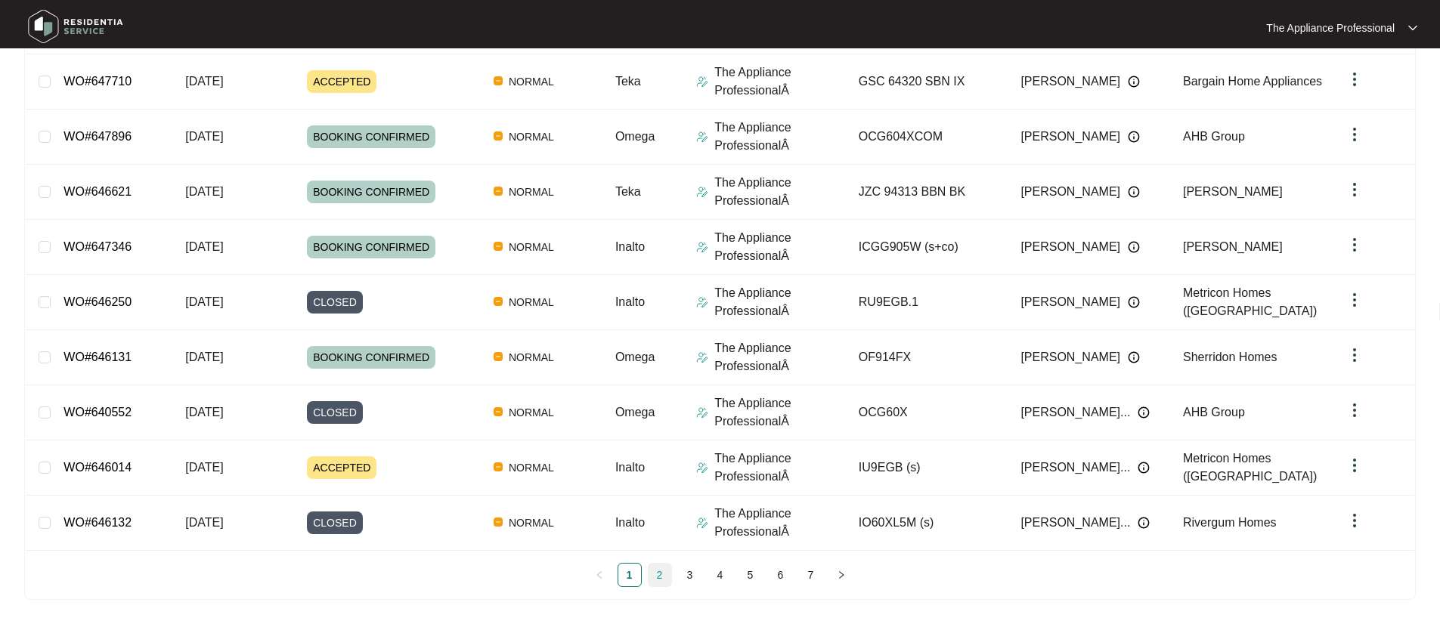
click at [658, 579] on link "2" at bounding box center [660, 575] width 23 height 23
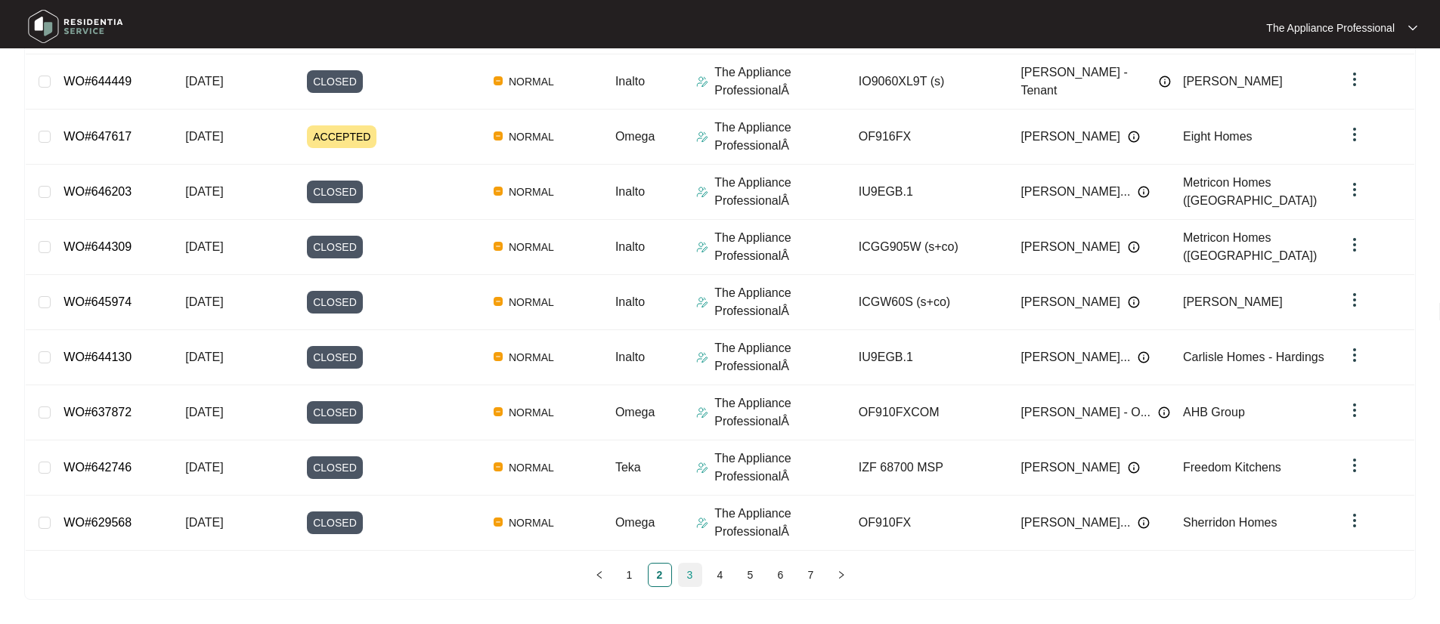
click at [685, 574] on link "3" at bounding box center [690, 575] width 23 height 23
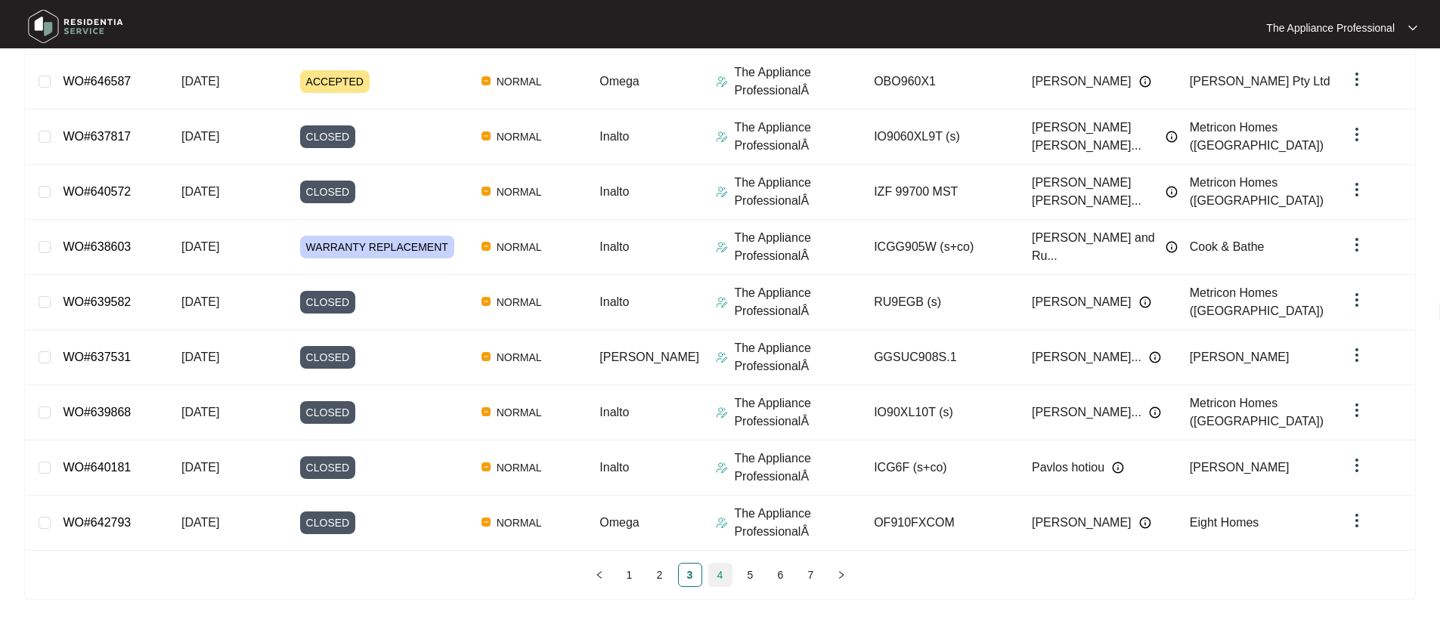
click at [714, 575] on link "4" at bounding box center [720, 575] width 23 height 23
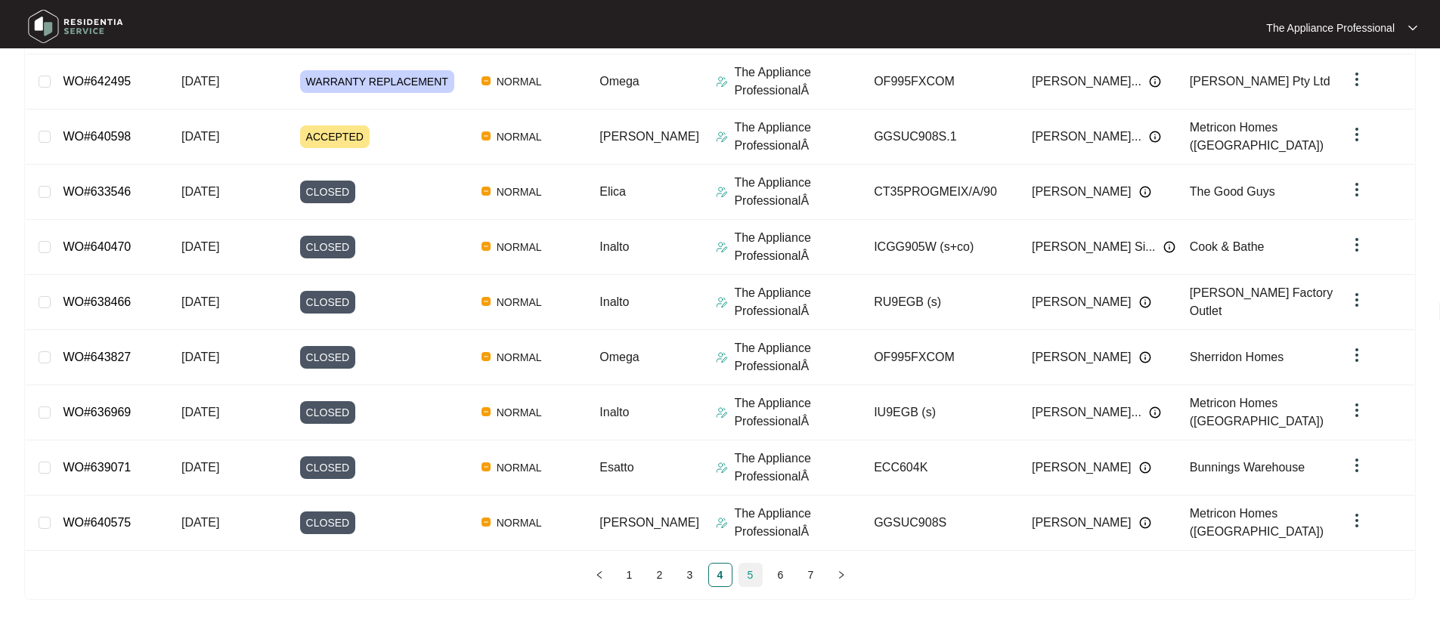
click at [753, 579] on link "5" at bounding box center [750, 575] width 23 height 23
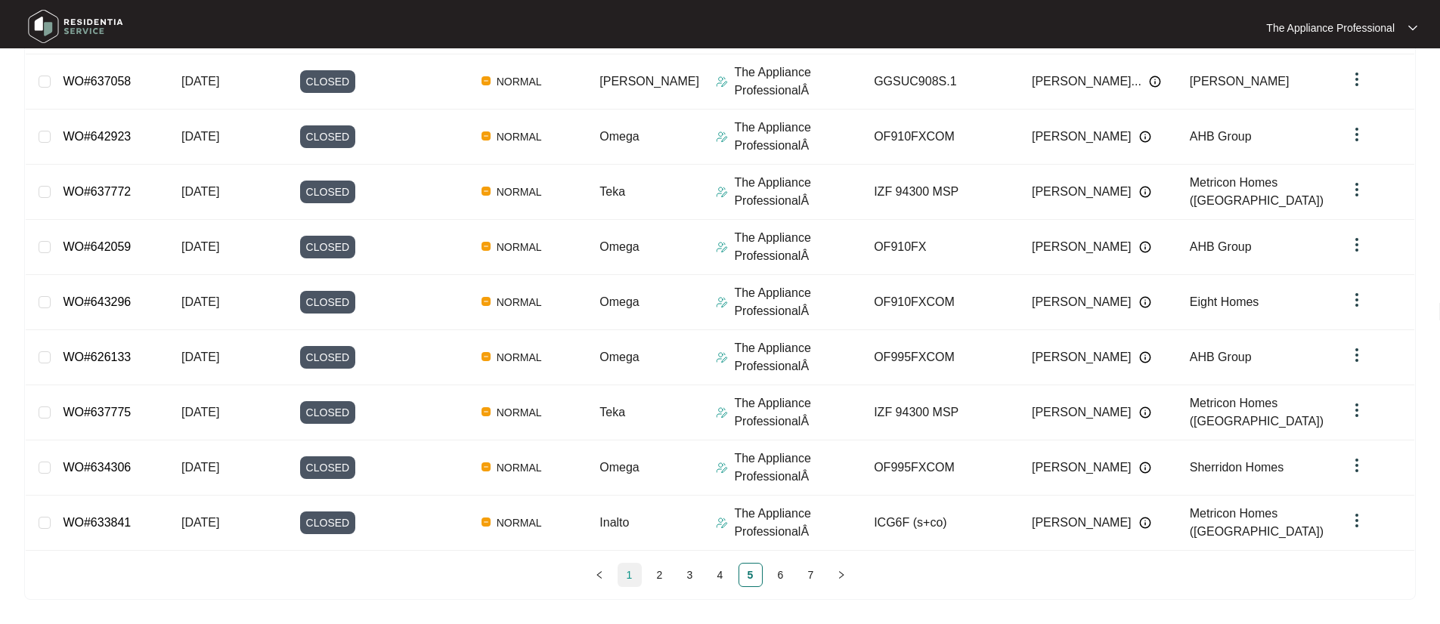
click at [633, 572] on link "1" at bounding box center [629, 575] width 23 height 23
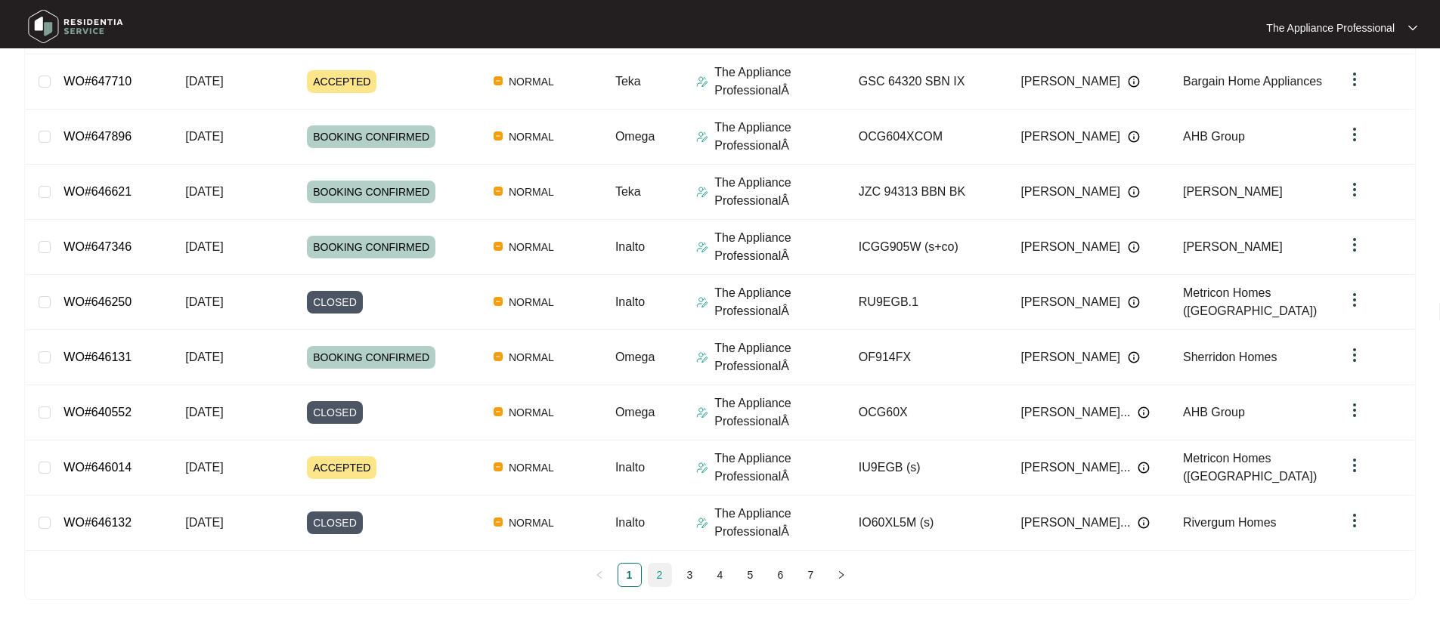
click at [658, 576] on link "2" at bounding box center [660, 575] width 23 height 23
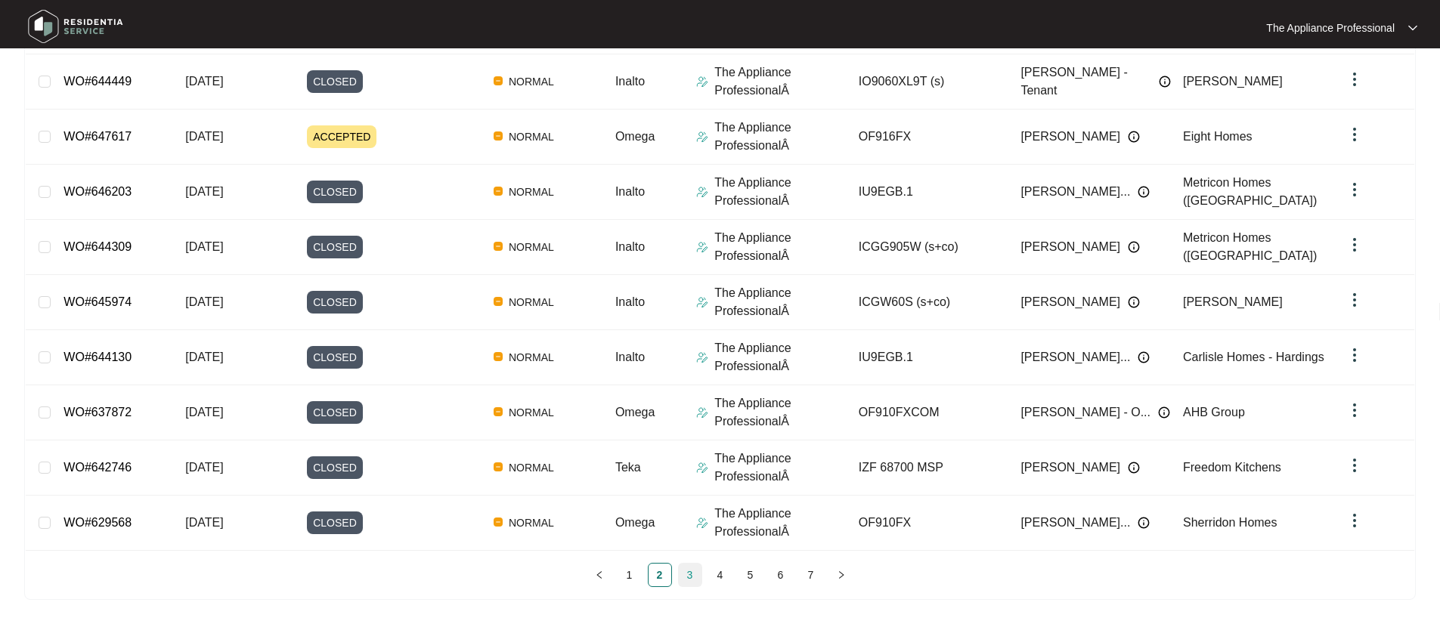
click at [683, 578] on link "3" at bounding box center [690, 575] width 23 height 23
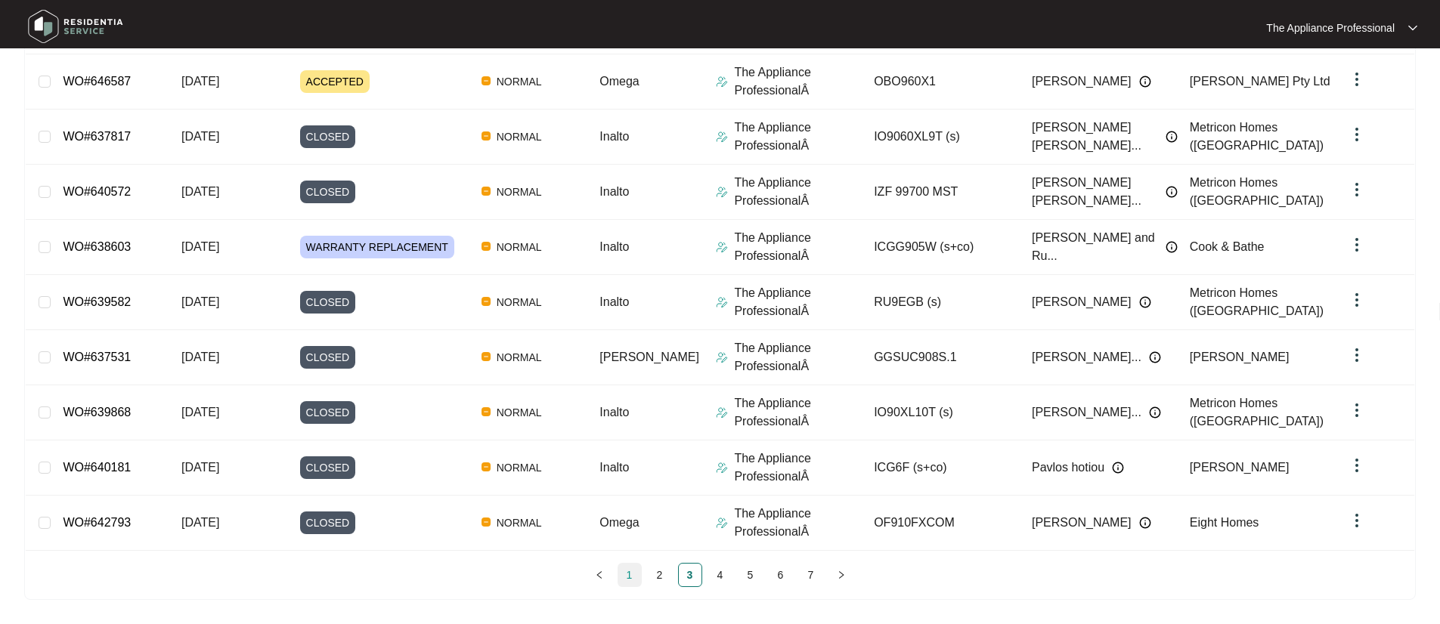
click at [630, 573] on link "1" at bounding box center [629, 575] width 23 height 23
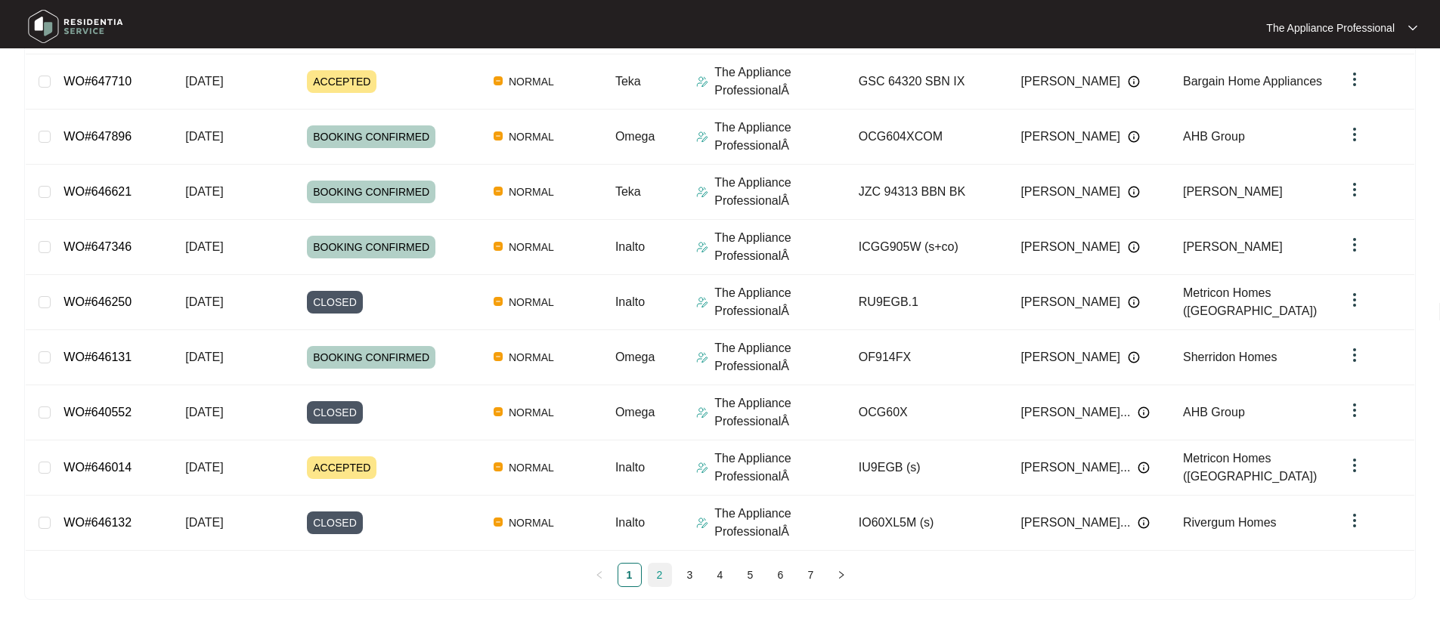
click at [664, 578] on link "2" at bounding box center [660, 575] width 23 height 23
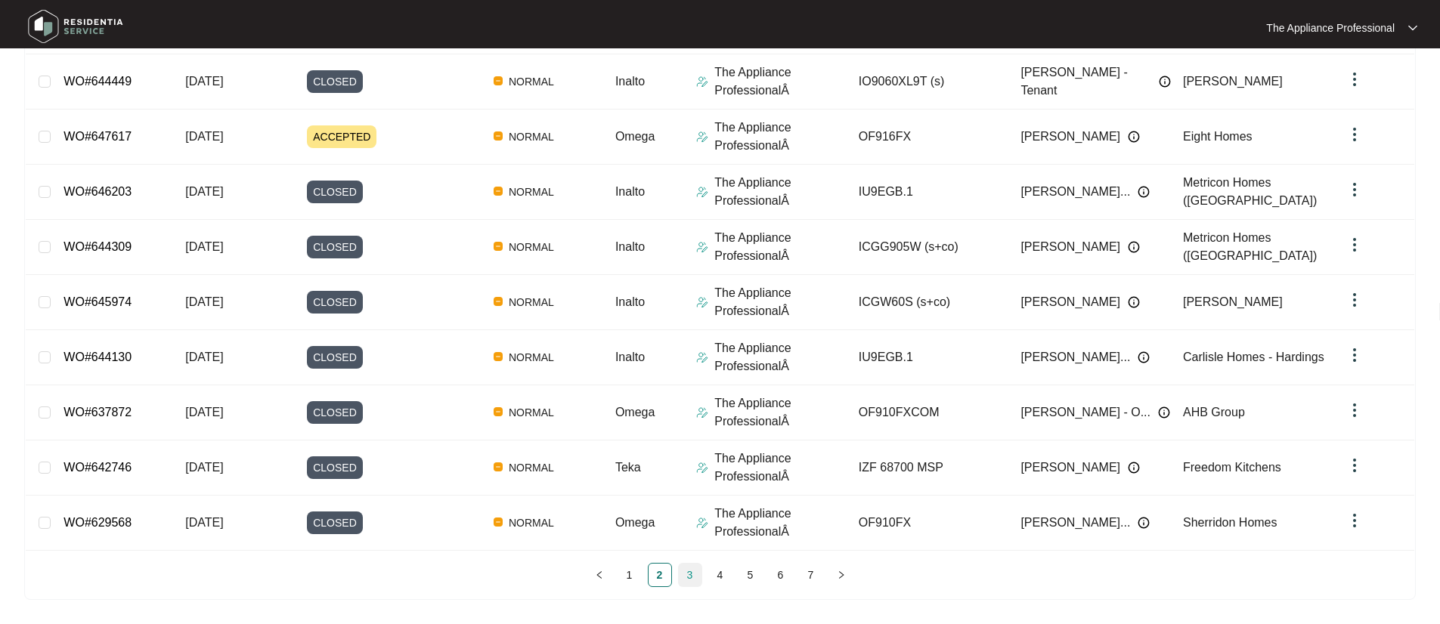
click at [684, 577] on link "3" at bounding box center [690, 575] width 23 height 23
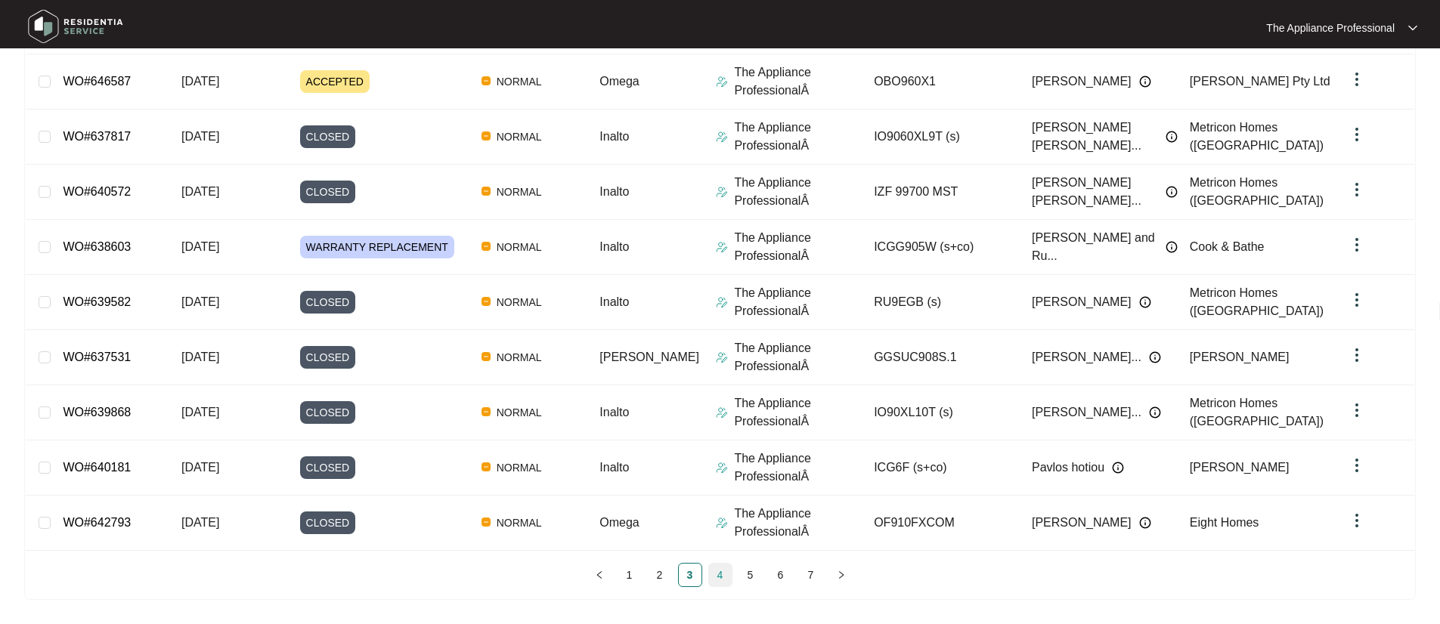
click at [715, 577] on link "4" at bounding box center [720, 575] width 23 height 23
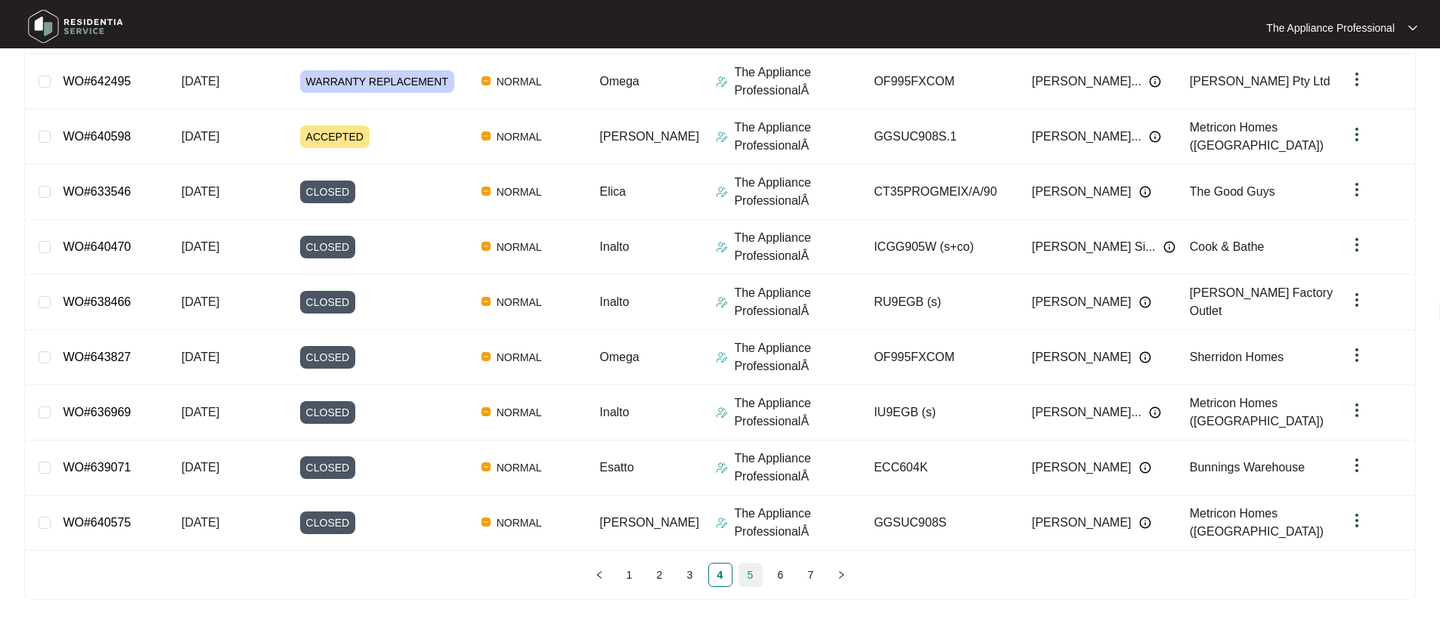
click at [745, 581] on link "5" at bounding box center [750, 575] width 23 height 23
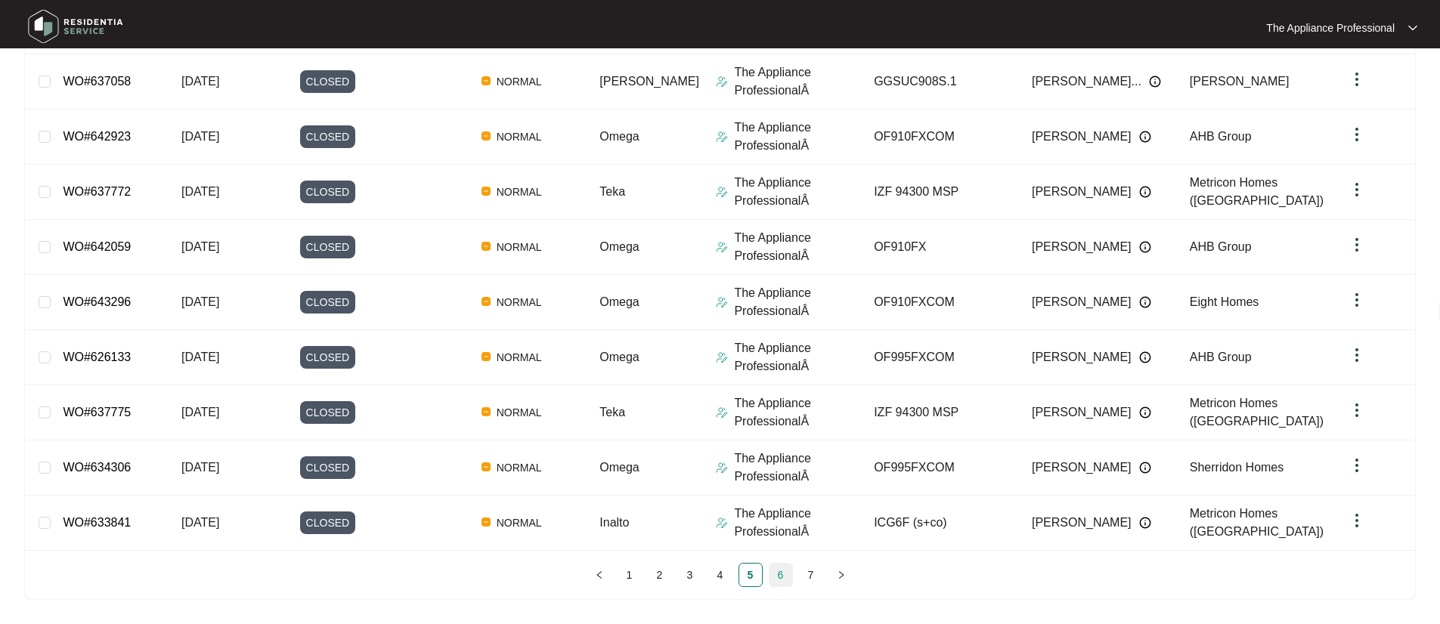
click at [774, 582] on link "6" at bounding box center [780, 575] width 23 height 23
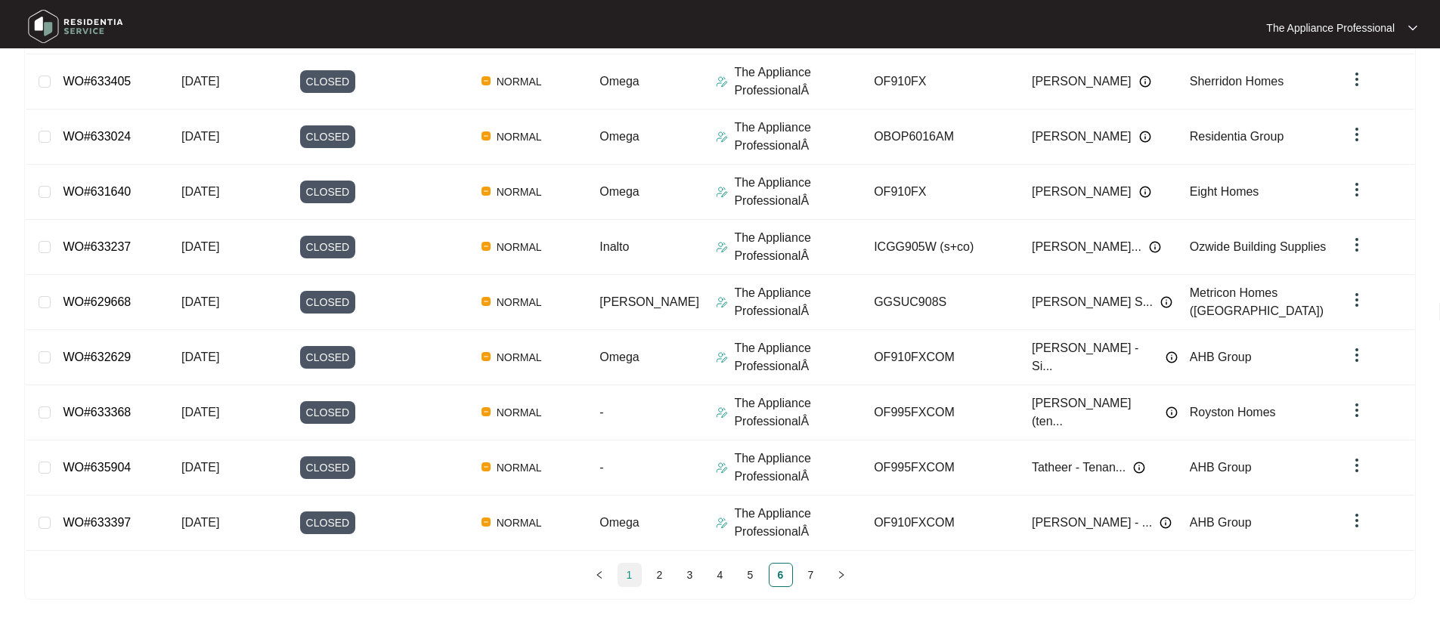
click at [628, 574] on link "1" at bounding box center [629, 575] width 23 height 23
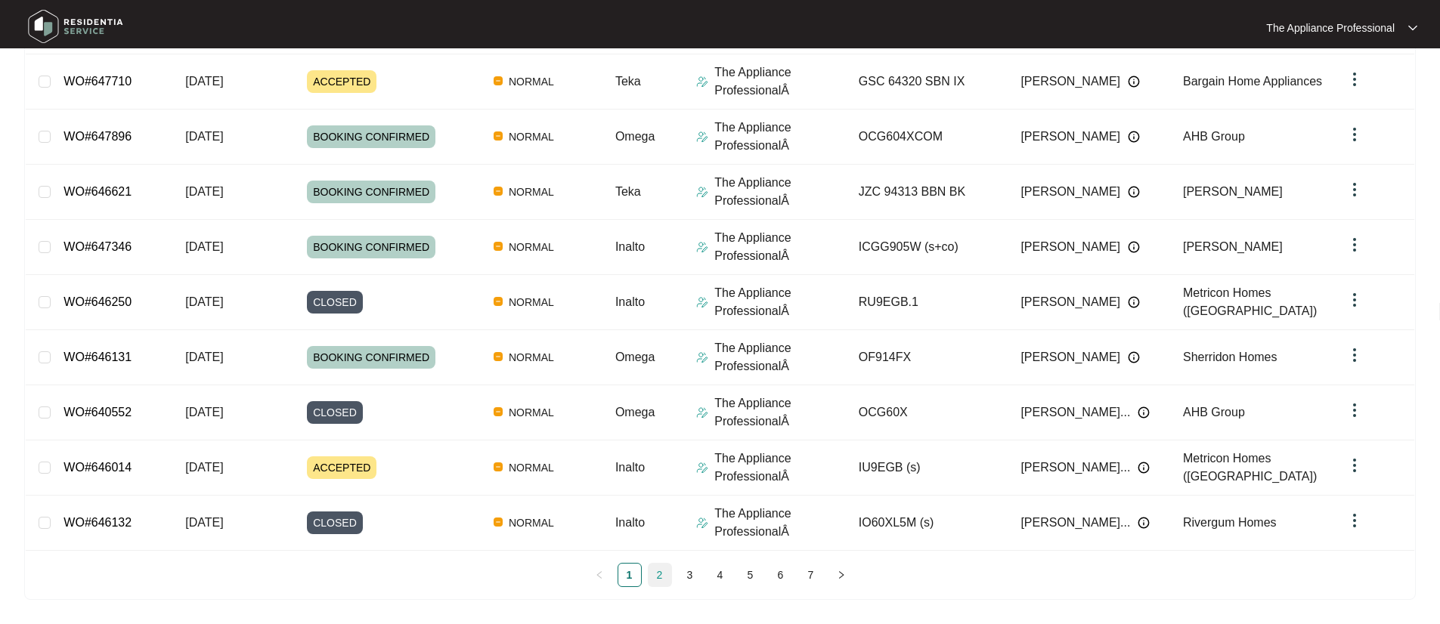
click at [661, 576] on link "2" at bounding box center [660, 575] width 23 height 23
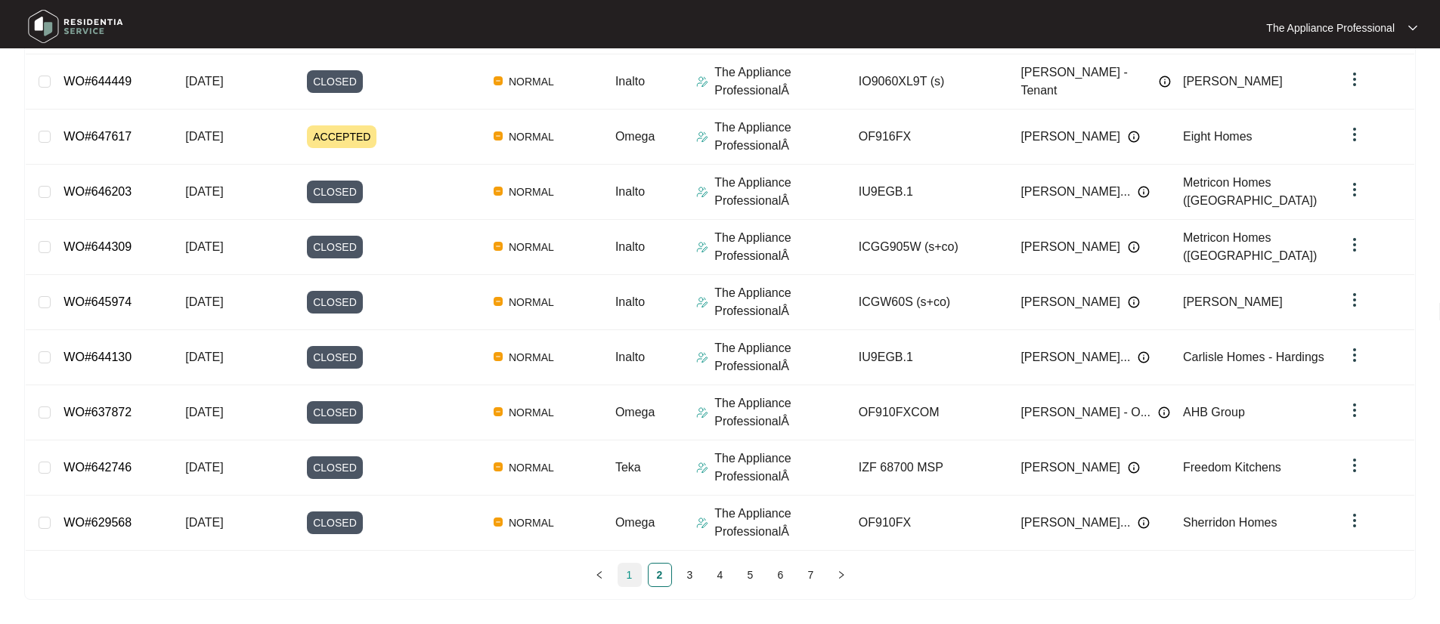
click at [628, 574] on link "1" at bounding box center [629, 575] width 23 height 23
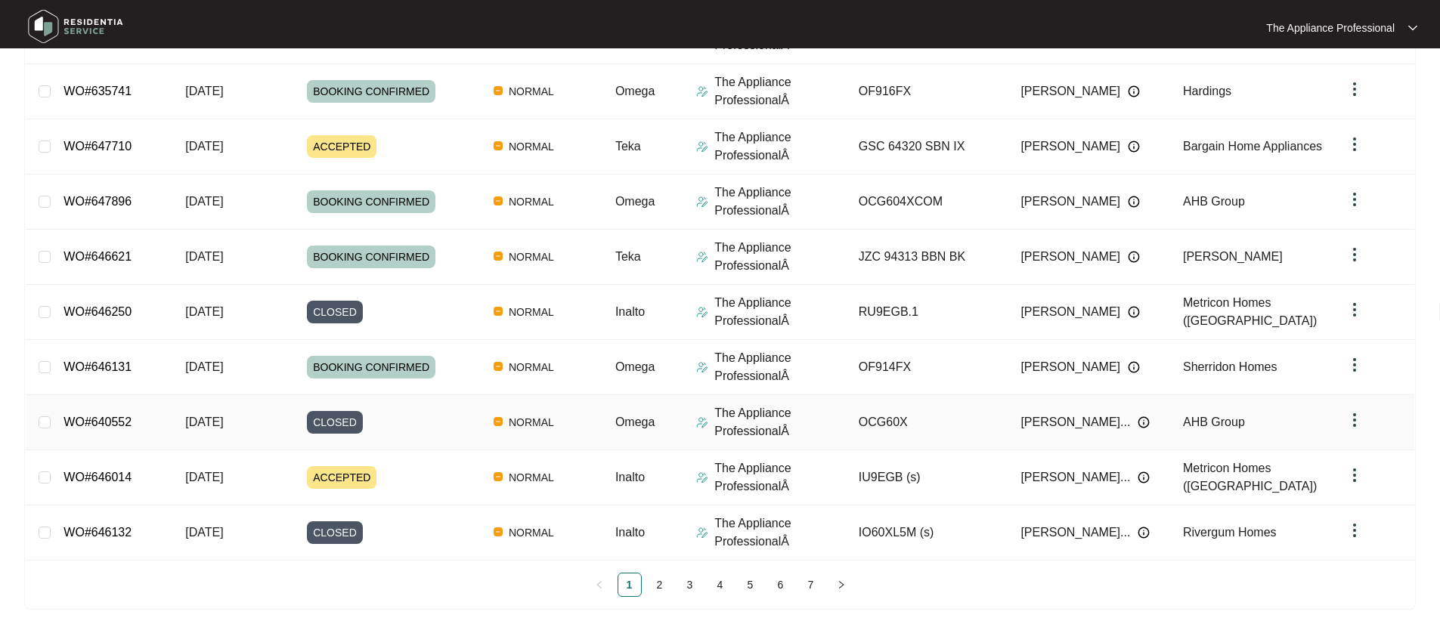
scroll to position [0, 0]
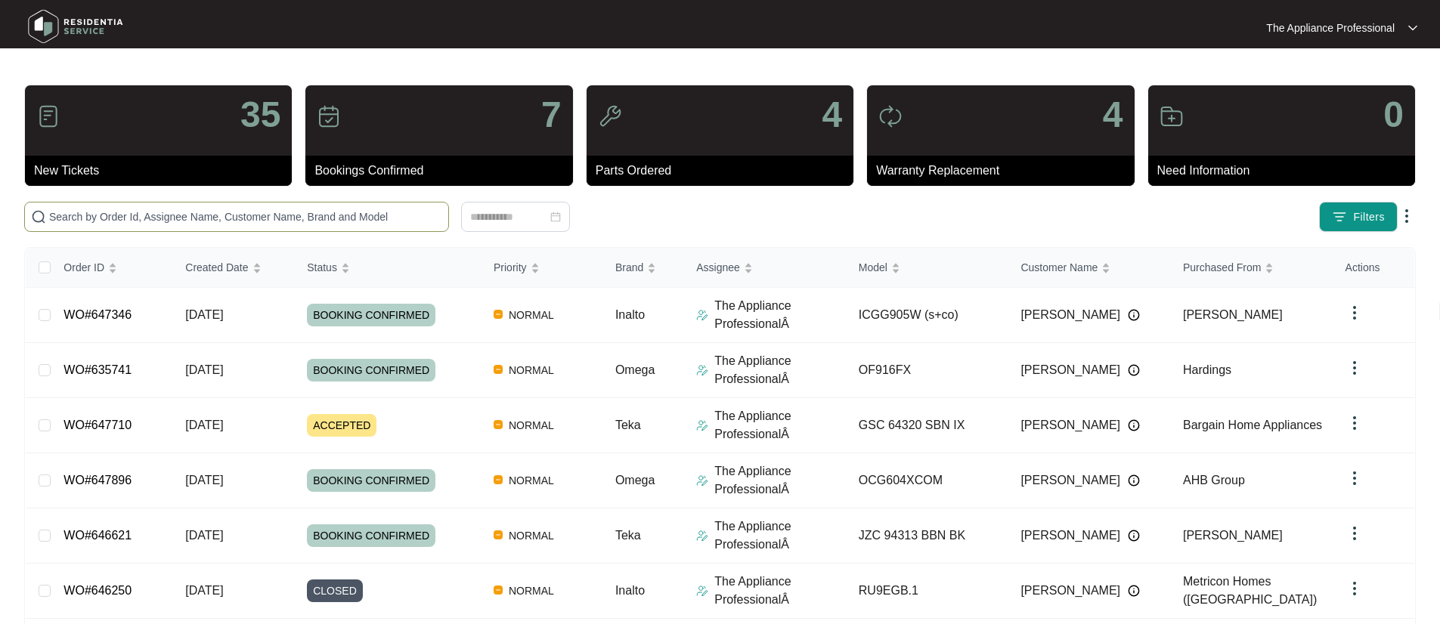
click at [194, 217] on input "text" at bounding box center [245, 217] width 393 height 17
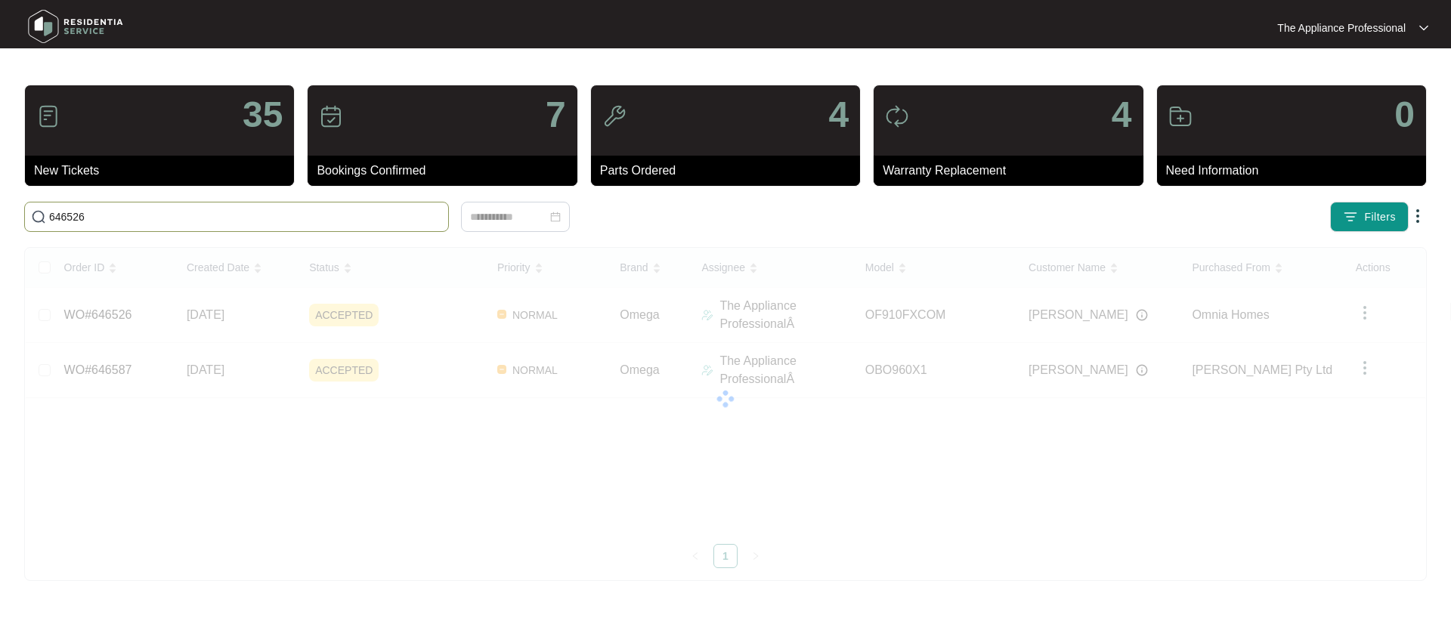
type input "646526"
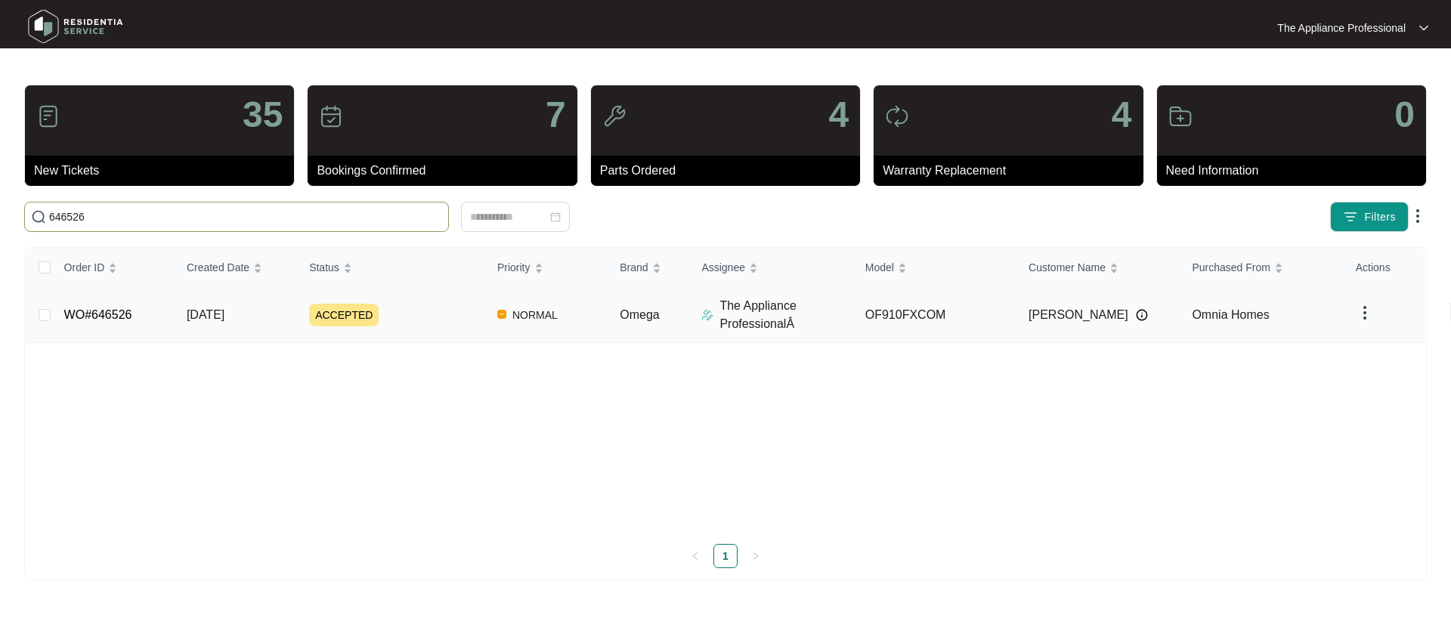
click at [155, 327] on td "WO#646526" at bounding box center [113, 315] width 122 height 55
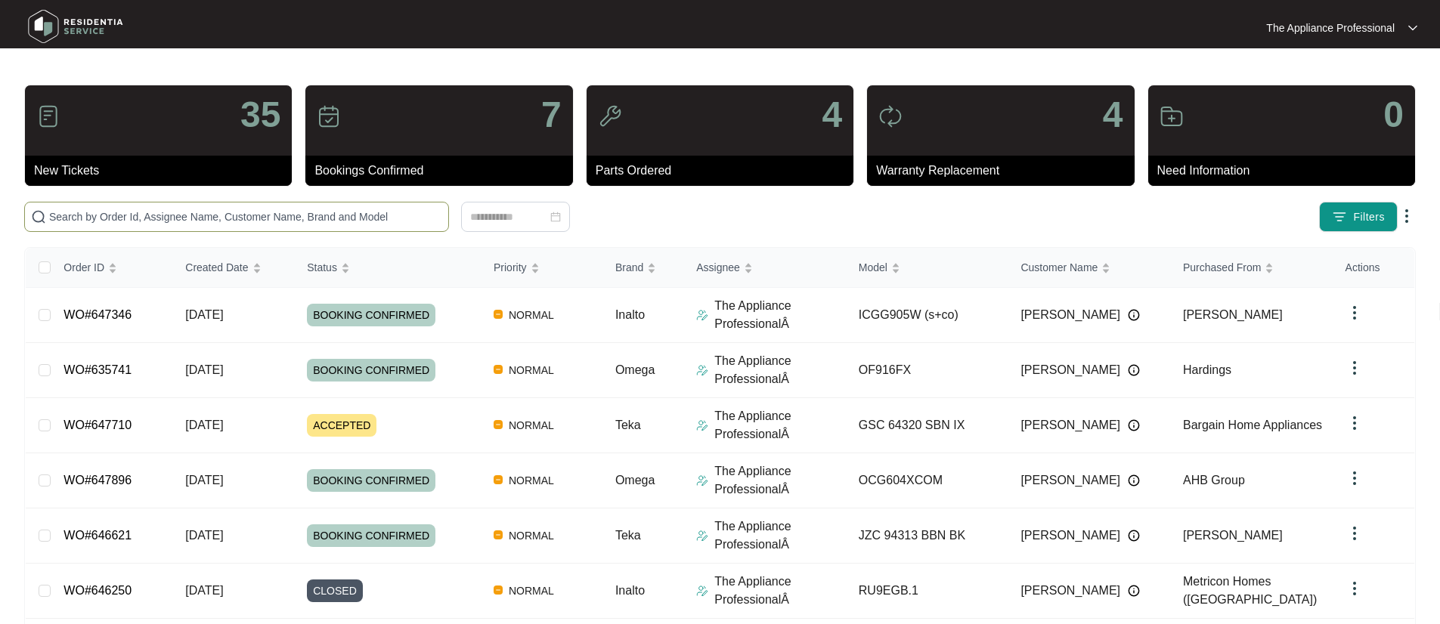
click at [165, 213] on input "text" at bounding box center [245, 217] width 393 height 17
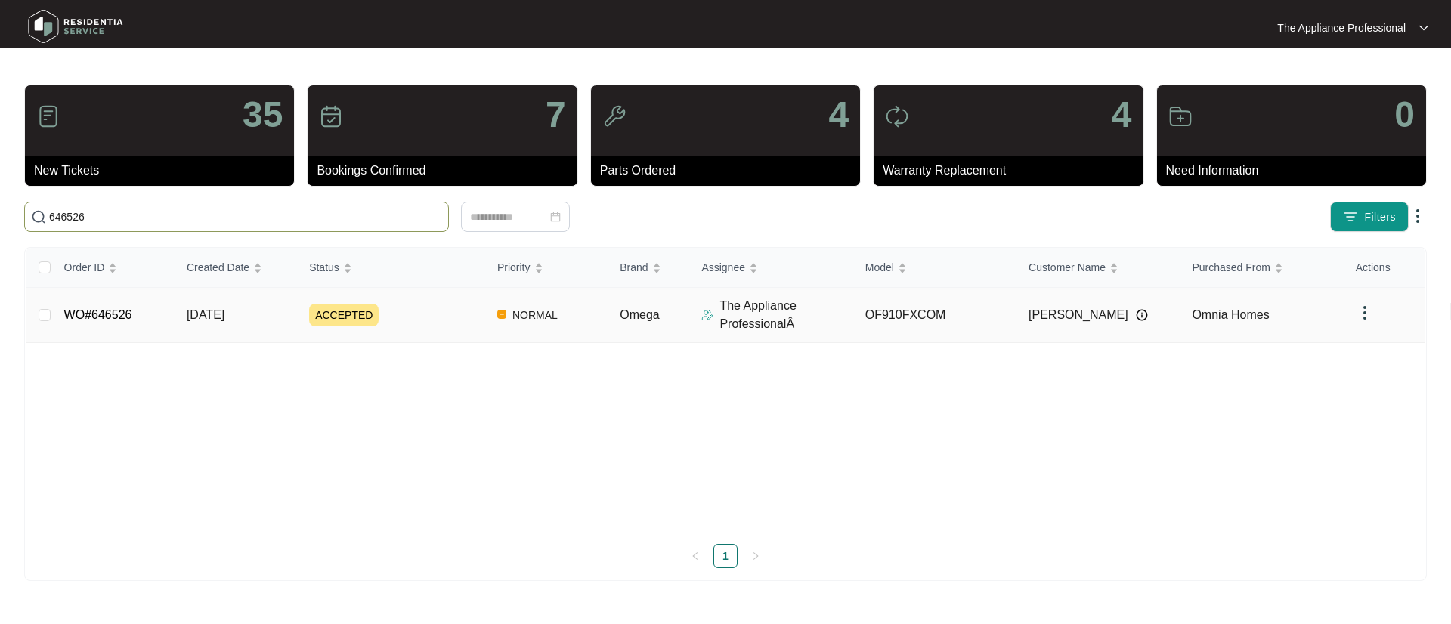
type input "646526"
click at [93, 324] on td "WO#646526" at bounding box center [113, 315] width 122 height 55
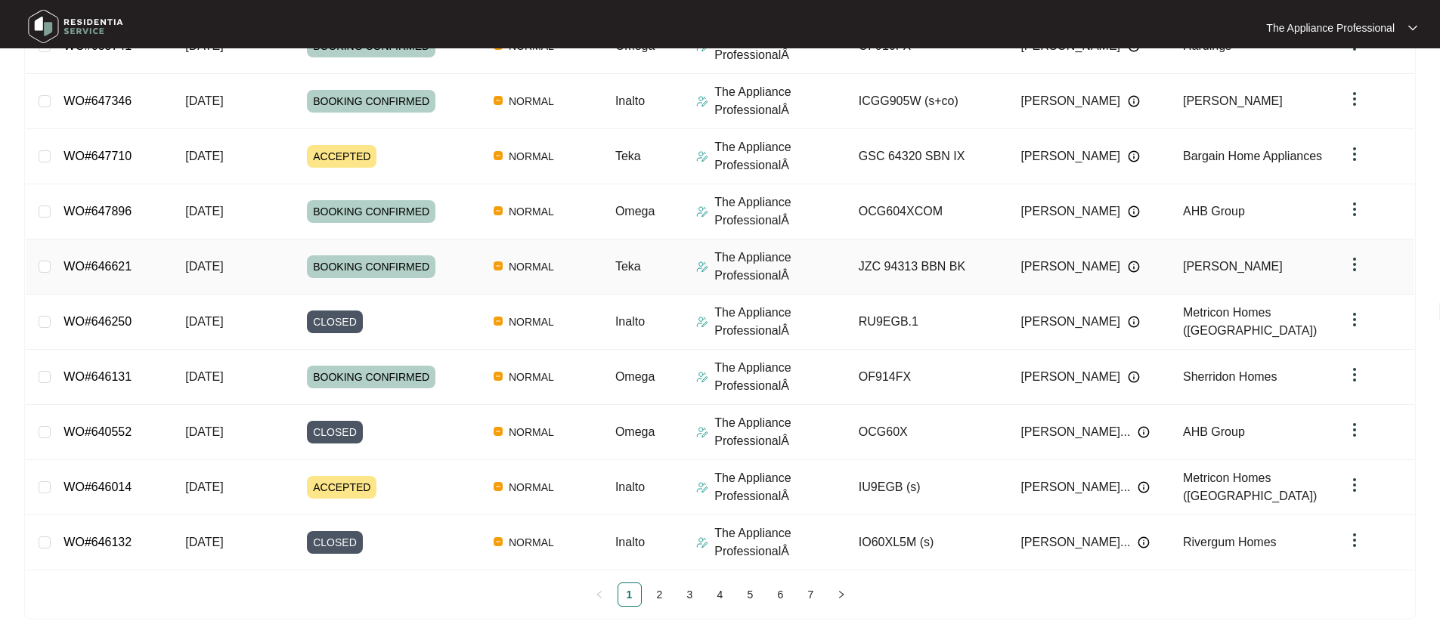
scroll to position [289, 0]
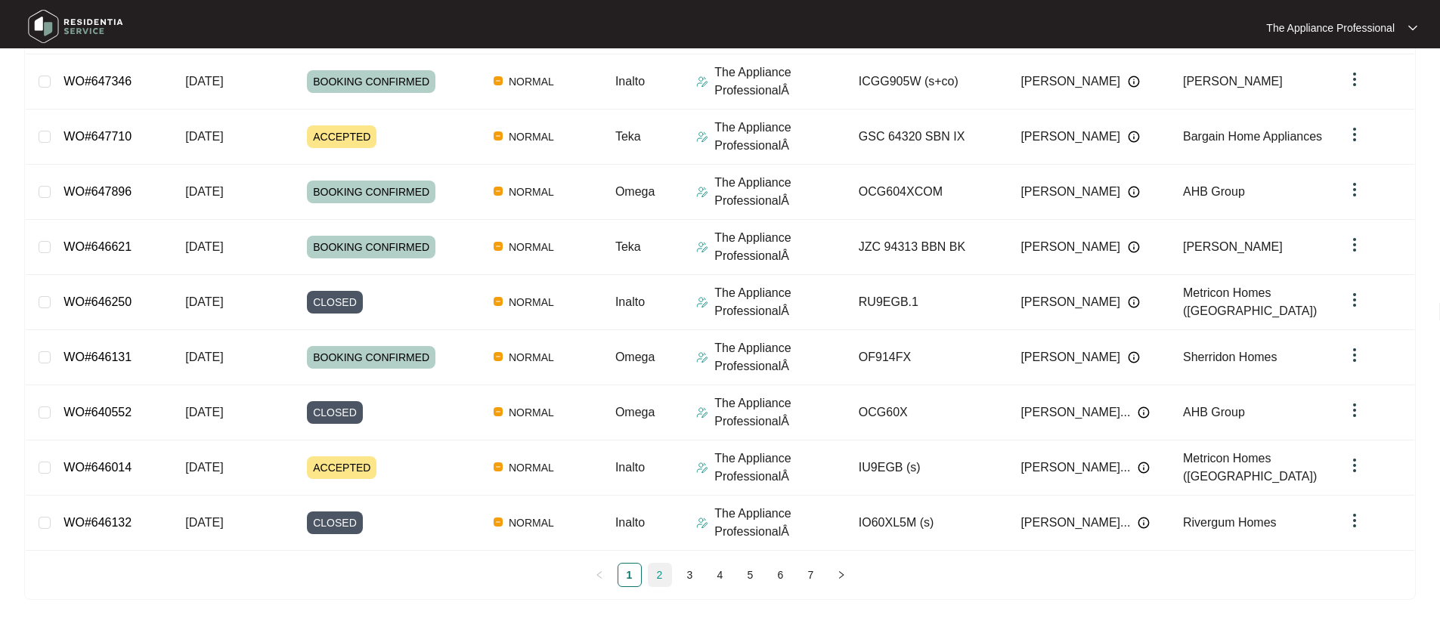
click at [664, 581] on link "2" at bounding box center [660, 575] width 23 height 23
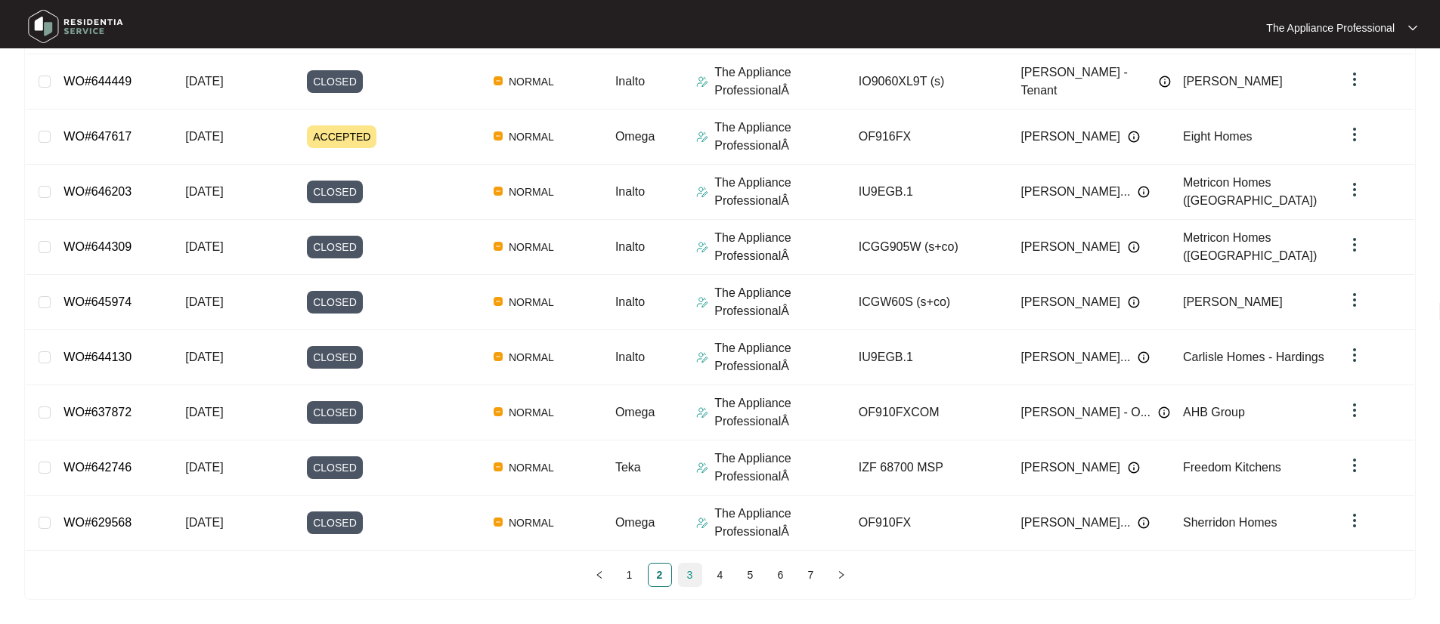
click at [688, 571] on link "3" at bounding box center [690, 575] width 23 height 23
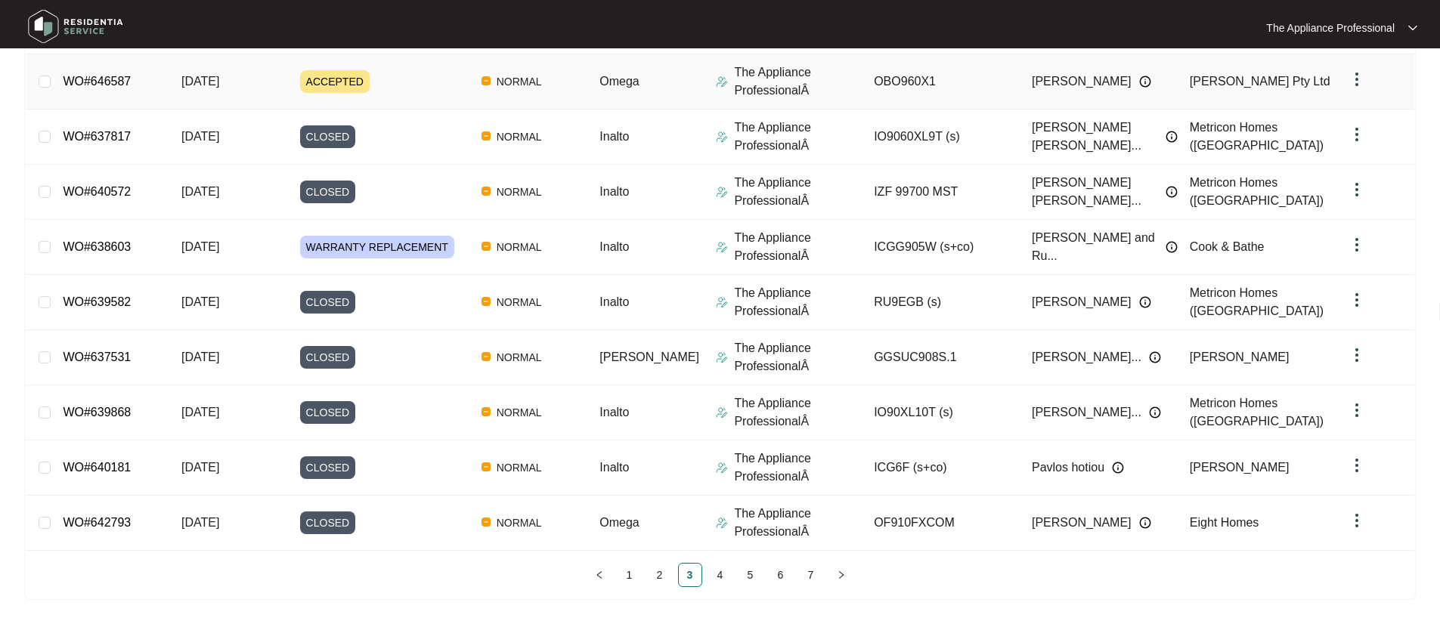
click at [343, 87] on span "ACCEPTED" at bounding box center [335, 81] width 70 height 23
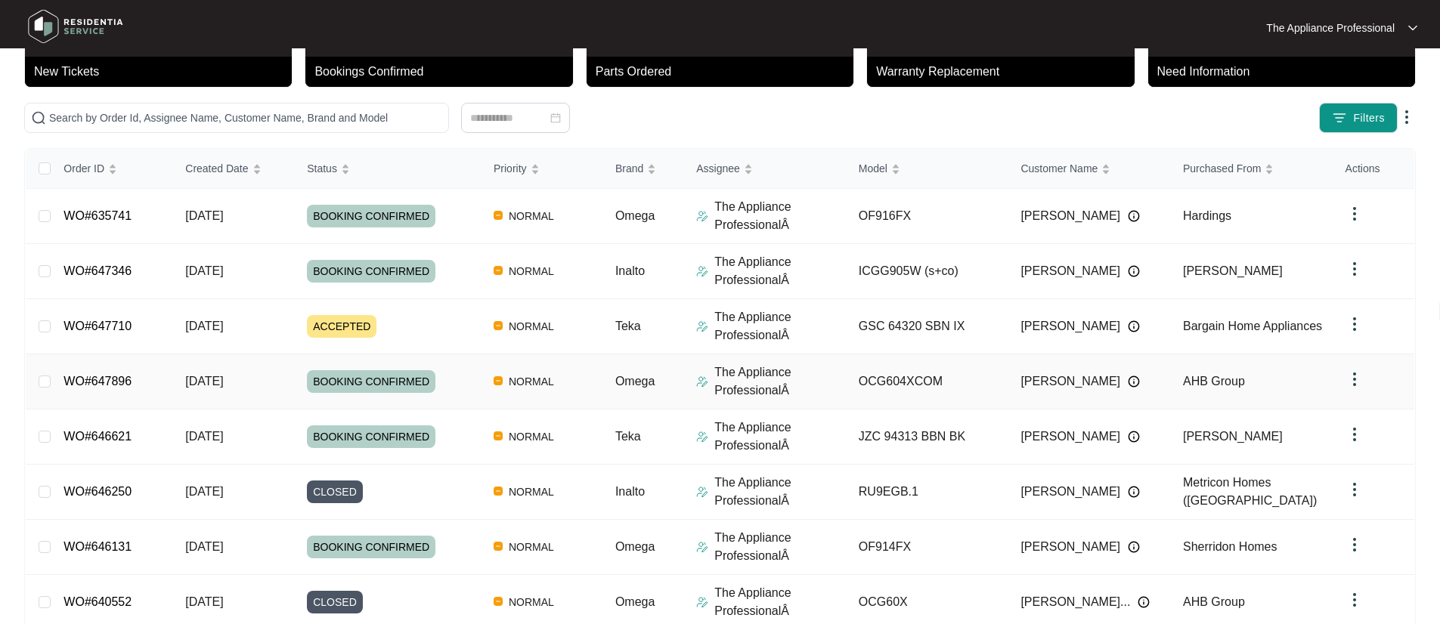
scroll to position [289, 0]
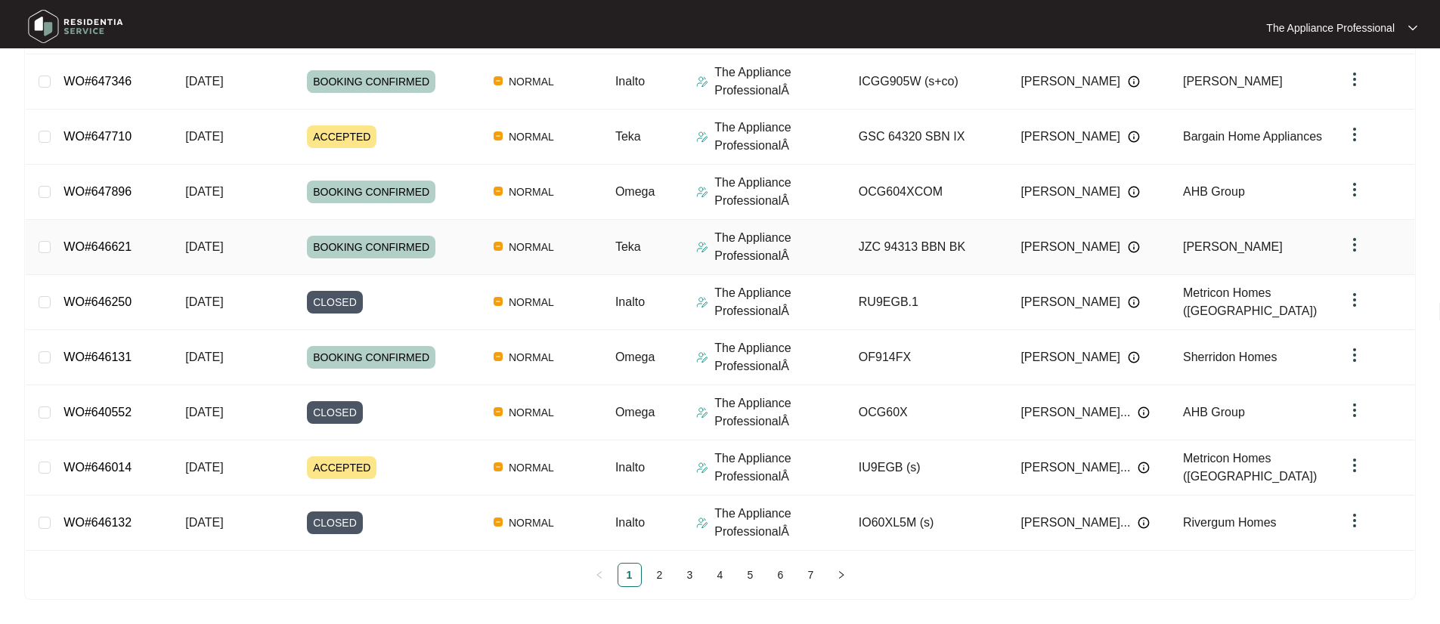
click at [489, 241] on td "NORMAL" at bounding box center [542, 247] width 122 height 55
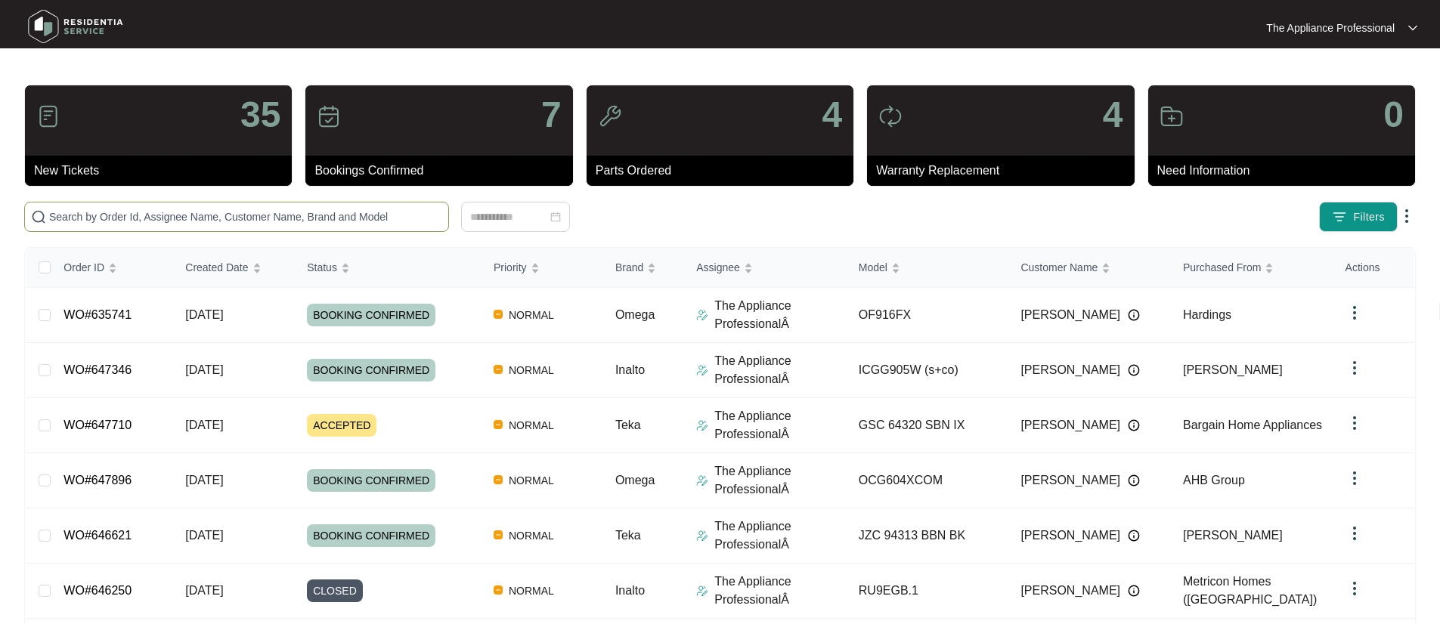
click at [382, 221] on input "text" at bounding box center [245, 217] width 393 height 17
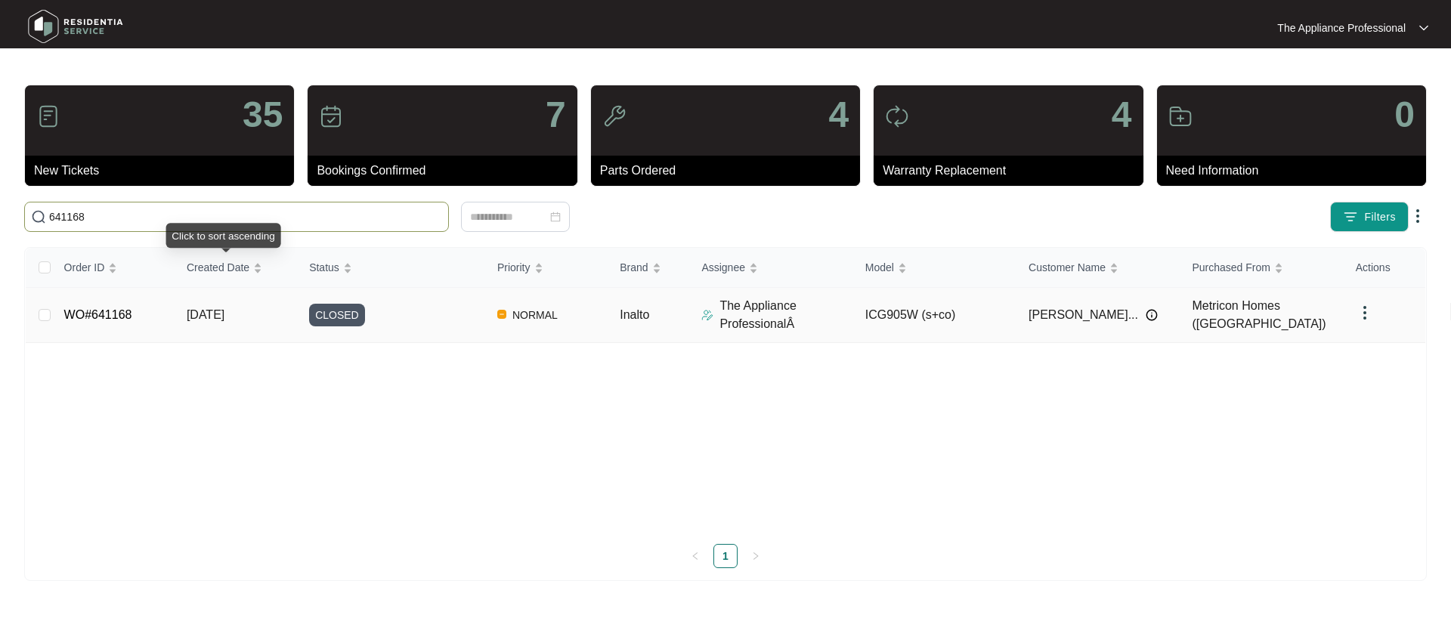
type input "641168"
click at [163, 313] on td "WO#641168" at bounding box center [113, 315] width 122 height 55
